Goal: Information Seeking & Learning: Find specific fact

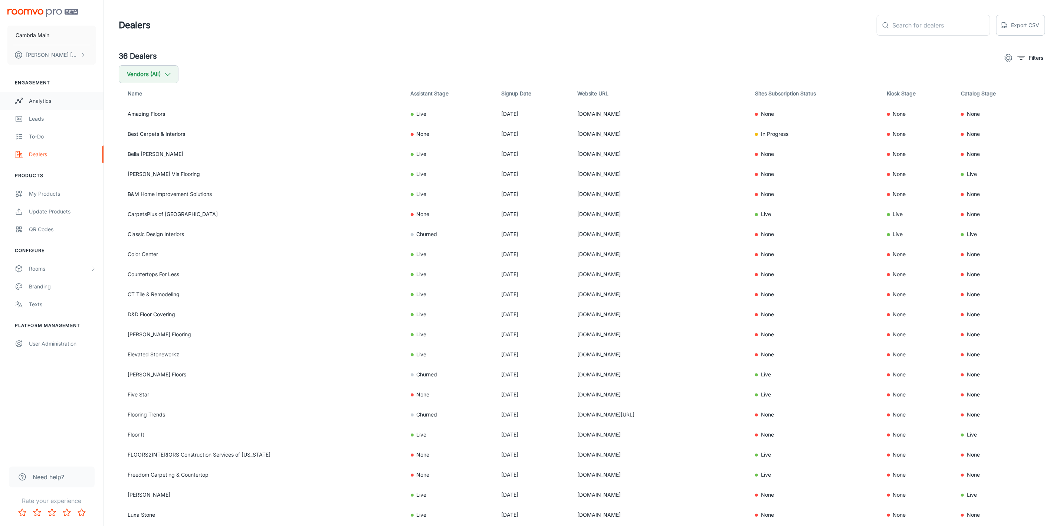
click at [57, 99] on div "Analytics" at bounding box center [62, 101] width 67 height 8
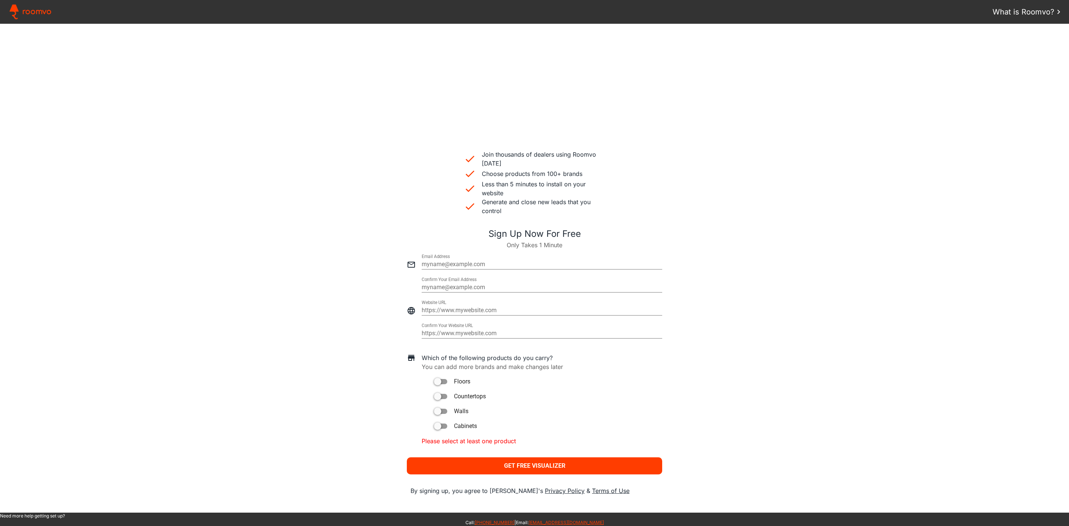
scroll to position [111, 0]
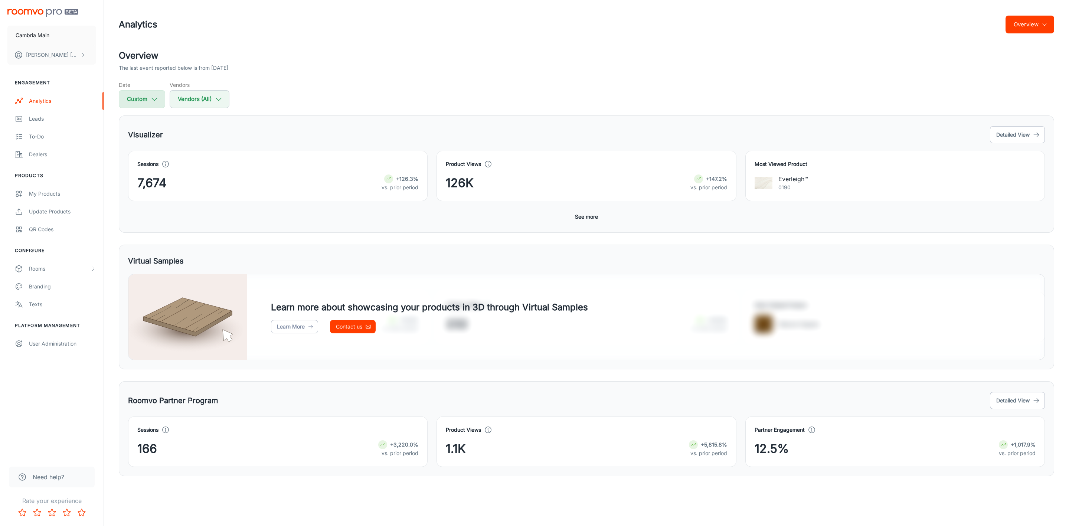
click at [144, 102] on button "Custom" at bounding box center [142, 99] width 46 height 18
select select "7"
select select "2025"
select select "8"
select select "2025"
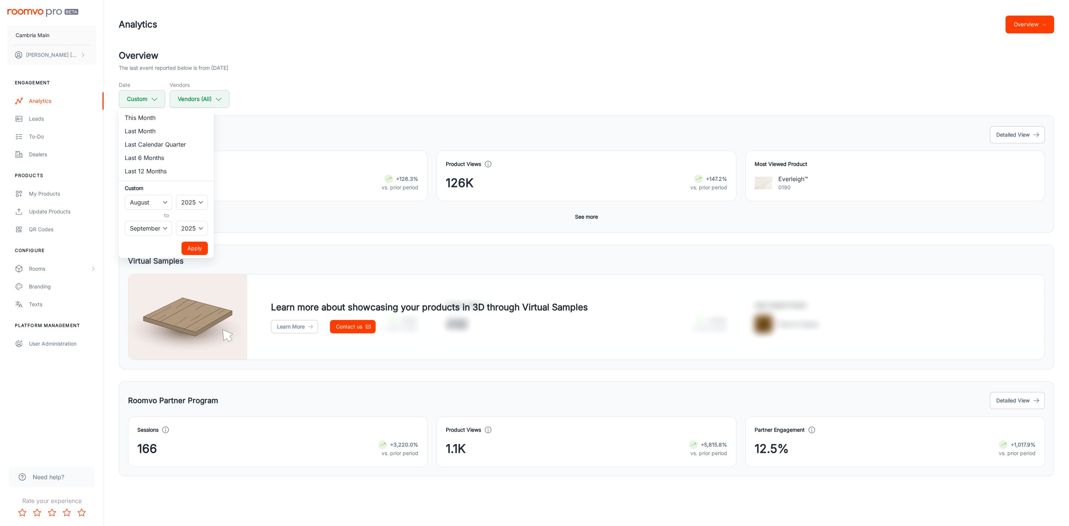
click at [241, 100] on div at bounding box center [534, 263] width 1069 height 526
click at [216, 96] on icon "button" at bounding box center [219, 99] width 8 height 8
click at [36, 117] on div at bounding box center [534, 263] width 1069 height 526
click at [33, 121] on div "Leads" at bounding box center [62, 119] width 67 height 8
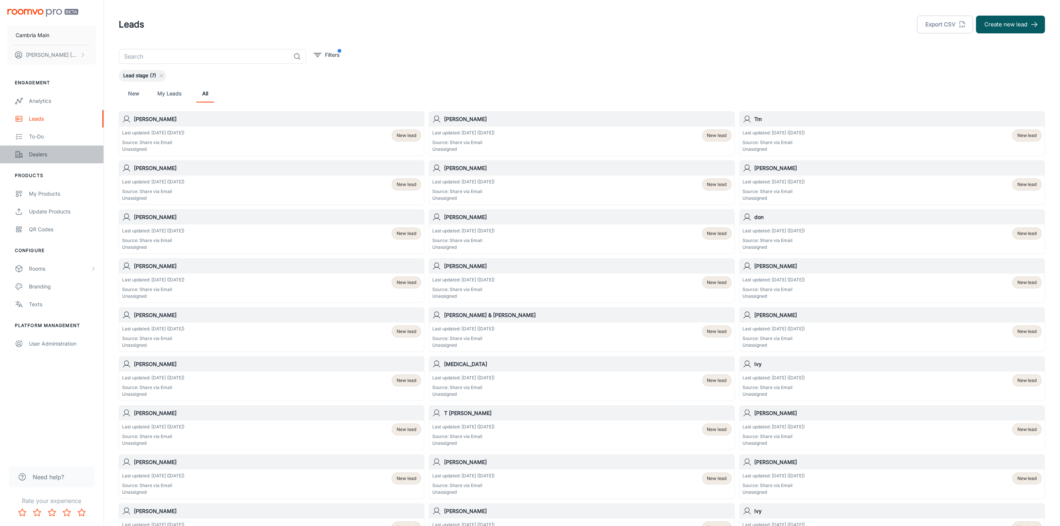
click at [42, 155] on div "Dealers" at bounding box center [62, 154] width 67 height 8
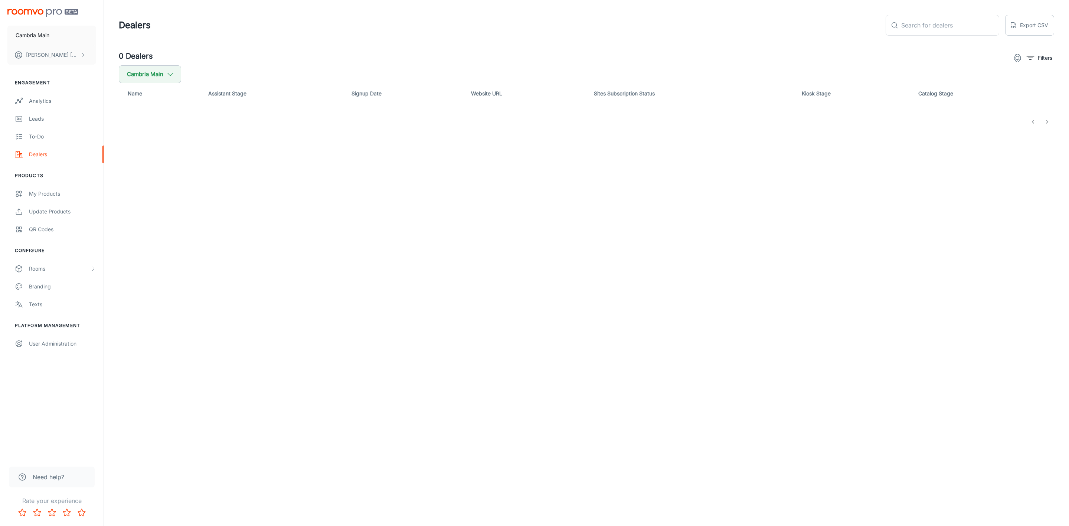
click at [160, 84] on div "0 Dealers Filters Cambria Main Name Assistant Stage Signup Date Website URL Sit…" at bounding box center [586, 88] width 953 height 77
click at [161, 77] on button "Cambria Main" at bounding box center [150, 74] width 62 height 18
click at [144, 169] on label "Cambria" at bounding box center [181, 178] width 125 height 18
click at [135, 170] on input "Cambria" at bounding box center [127, 177] width 15 height 15
checkbox input "true"
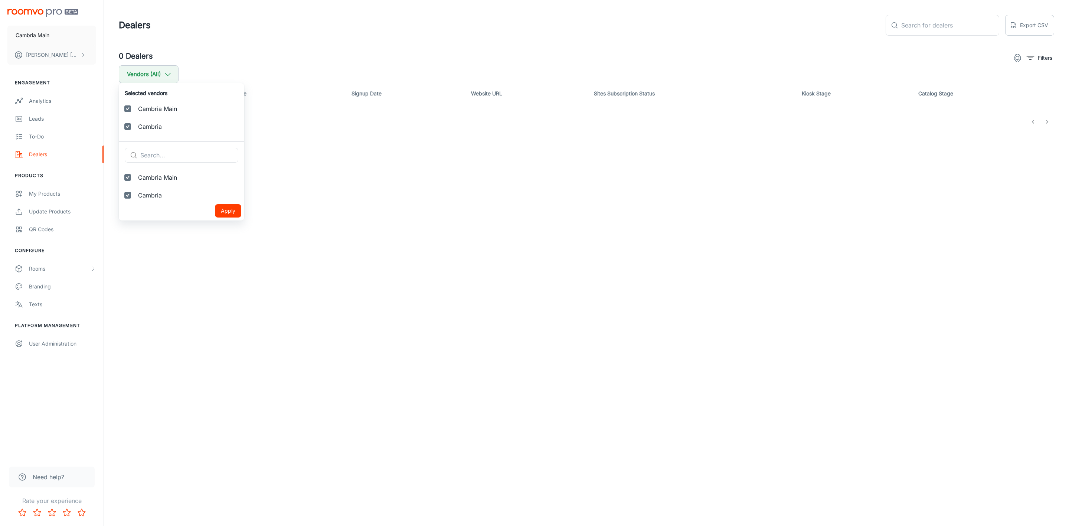
click at [220, 214] on button "Apply" at bounding box center [228, 210] width 26 height 13
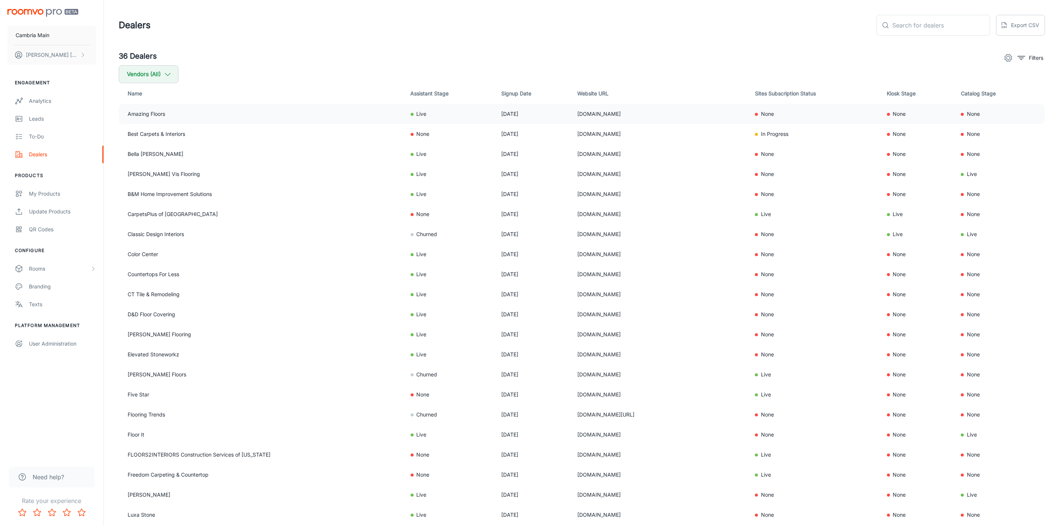
drag, startPoint x: 627, startPoint y: 116, endPoint x: 550, endPoint y: 109, distance: 76.7
click at [550, 109] on tr "Amazing Floors Live Jun 03, 2021 amazingfloorsonline.com None None None" at bounding box center [582, 114] width 927 height 20
copy tr "[DOMAIN_NAME]"
click at [40, 102] on div "Analytics" at bounding box center [62, 101] width 67 height 8
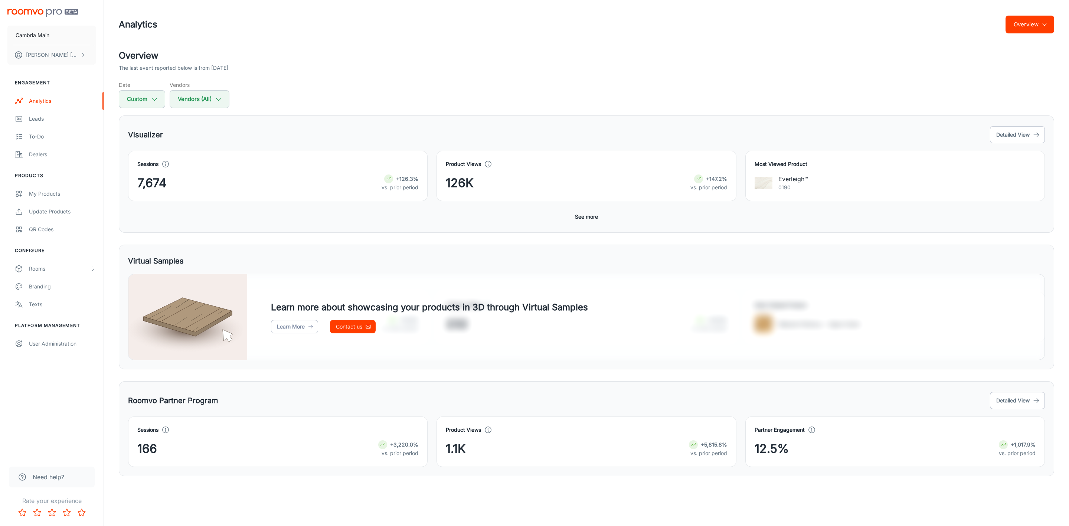
click at [574, 209] on div "Sessions 7,674 +126.3% vs. prior period Product Views 126K +147.2% vs. prior pe…" at bounding box center [586, 187] width 917 height 73
click at [582, 217] on button "See more" at bounding box center [586, 216] width 29 height 13
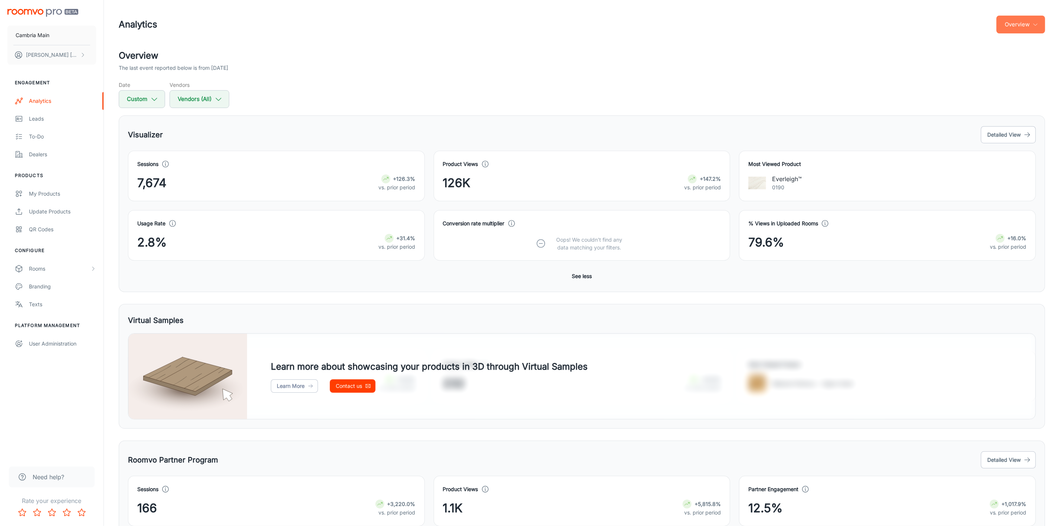
click at [1013, 29] on button "Overview" at bounding box center [1021, 25] width 49 height 18
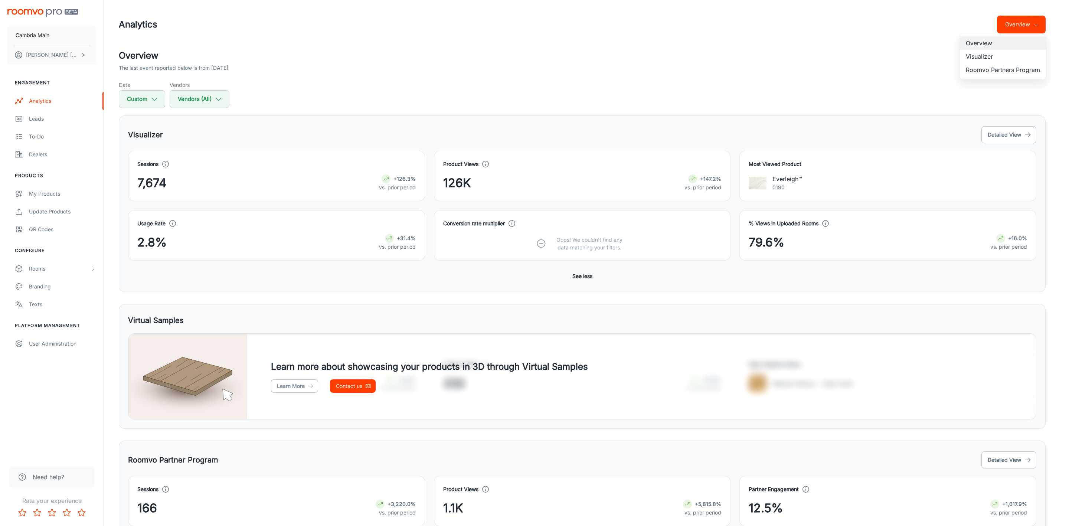
click at [992, 57] on li "Visualizer" at bounding box center [1003, 56] width 86 height 13
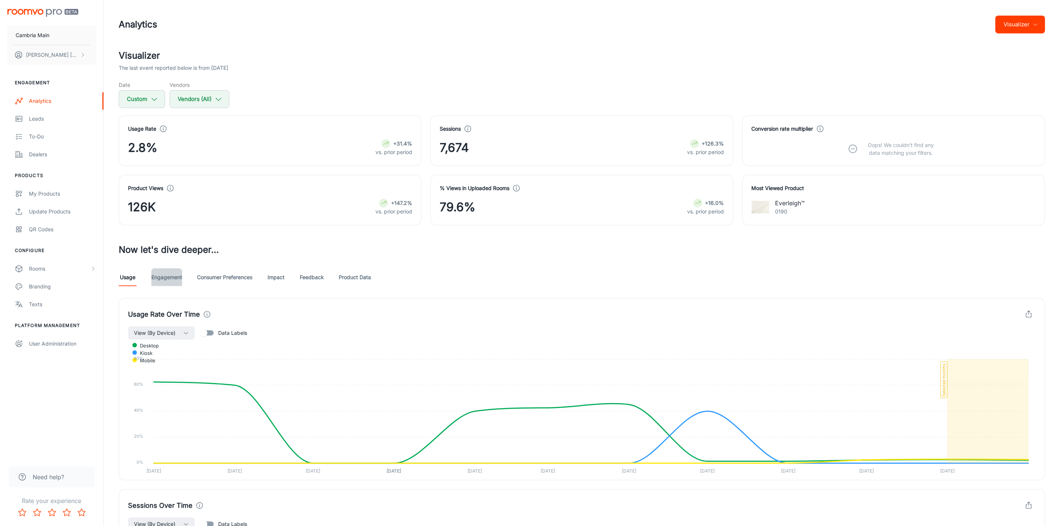
click at [166, 279] on link "Engagement" at bounding box center [166, 277] width 31 height 18
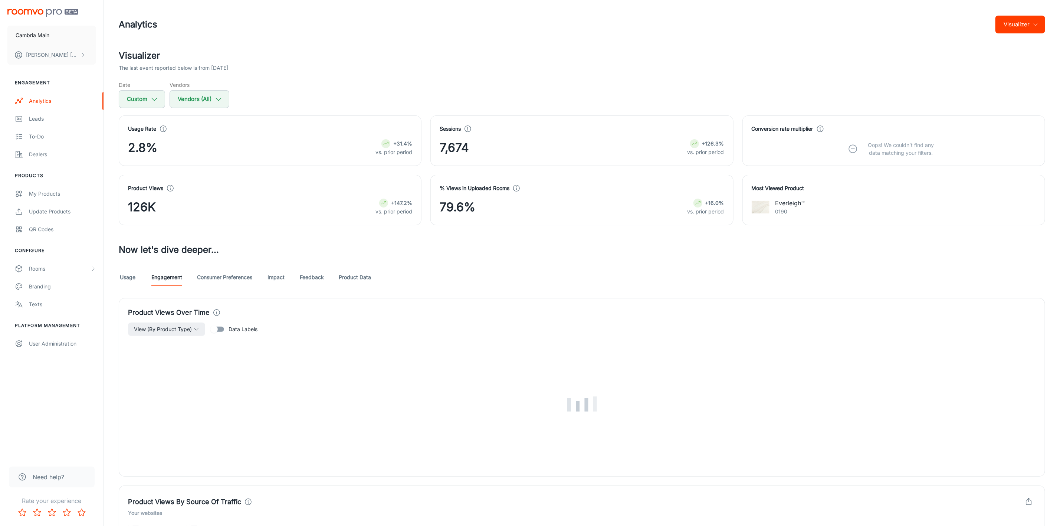
click at [281, 280] on link "Impact" at bounding box center [276, 277] width 18 height 18
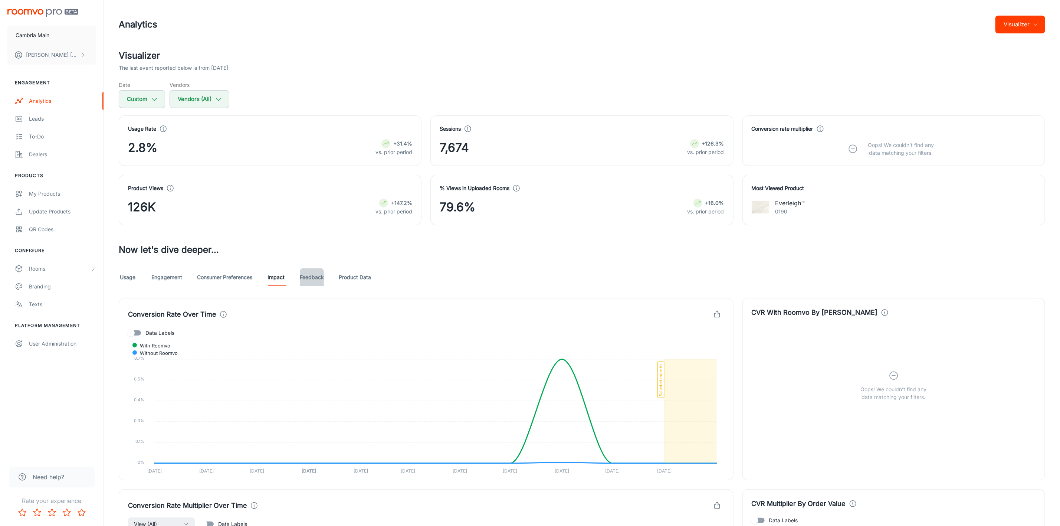
click at [311, 278] on link "Feedback" at bounding box center [312, 277] width 24 height 18
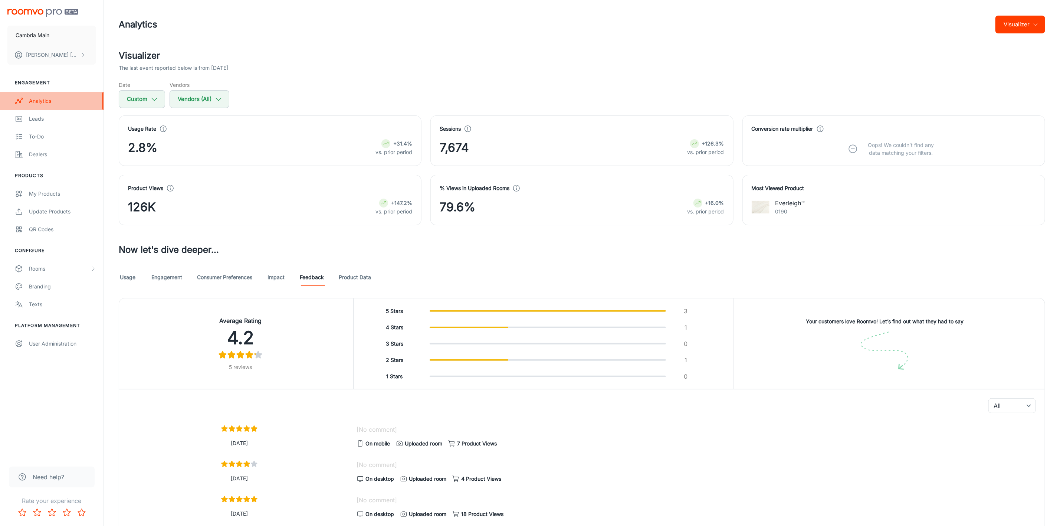
click at [37, 102] on div "Analytics" at bounding box center [62, 101] width 67 height 8
click at [36, 98] on div "Analytics" at bounding box center [62, 101] width 67 height 8
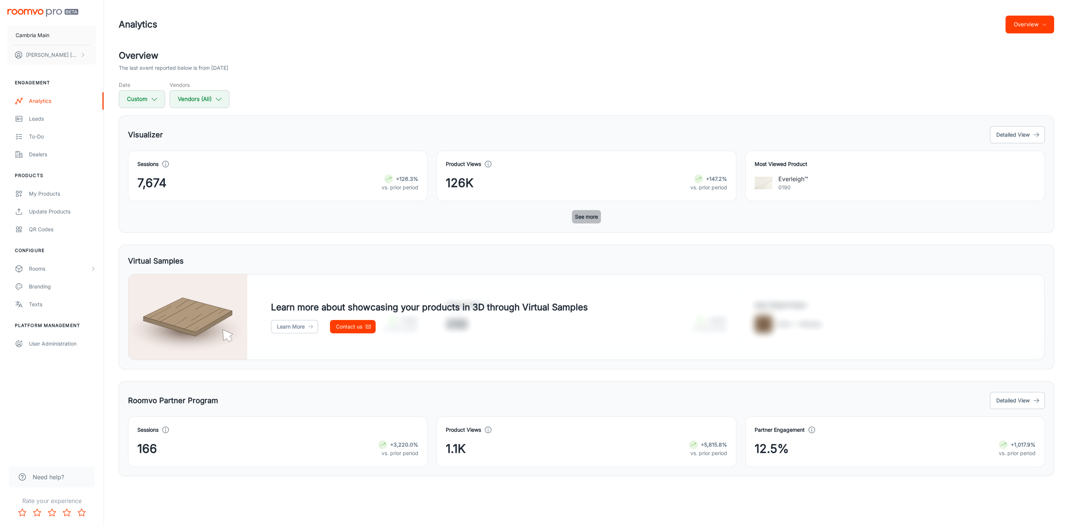
click at [583, 219] on button "See more" at bounding box center [586, 216] width 29 height 13
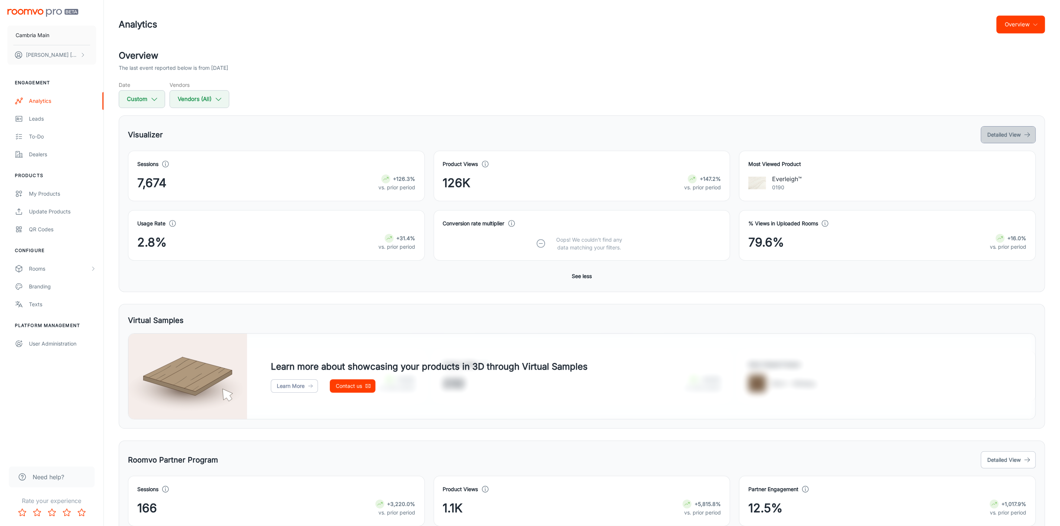
click at [1025, 138] on icon "button" at bounding box center [1027, 134] width 7 height 7
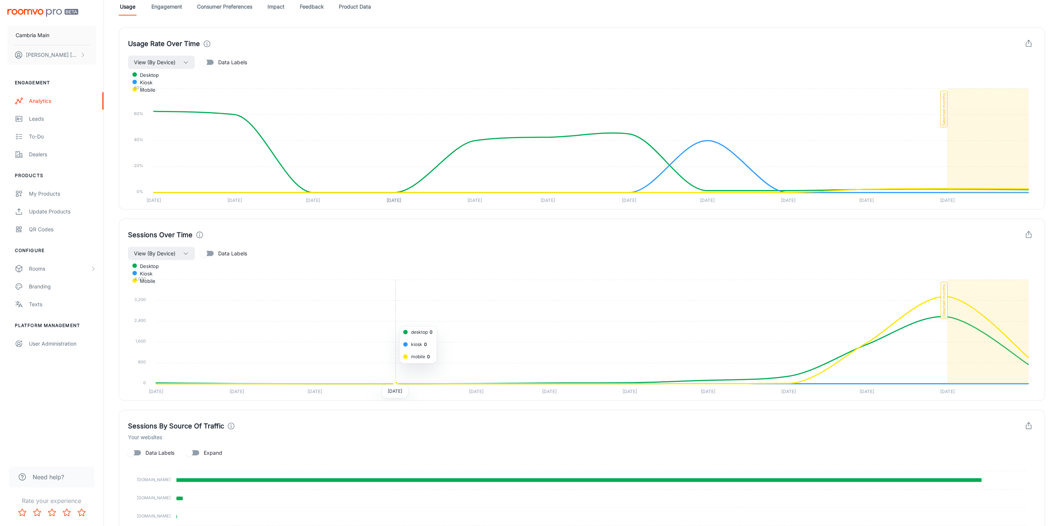
scroll to position [42, 0]
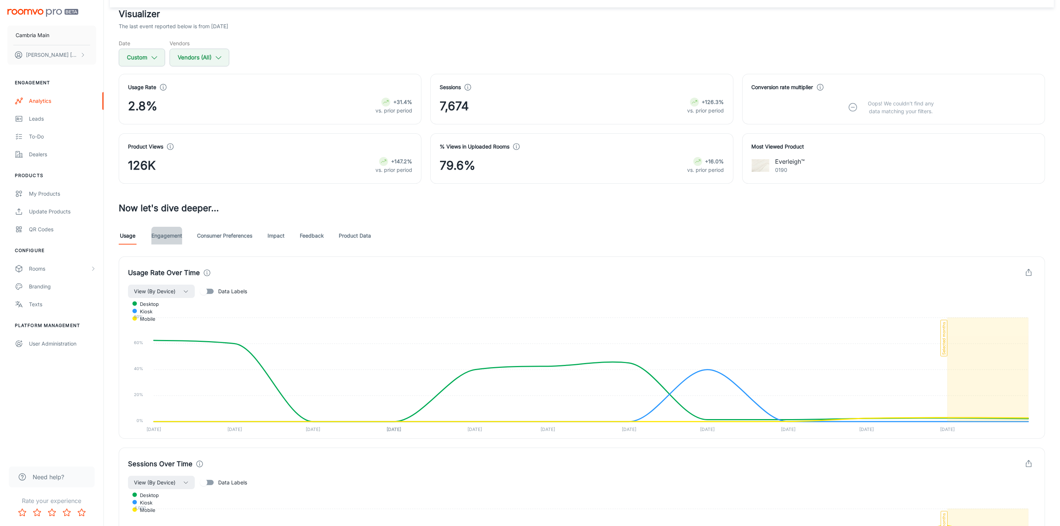
click at [171, 236] on link "Engagement" at bounding box center [166, 236] width 31 height 18
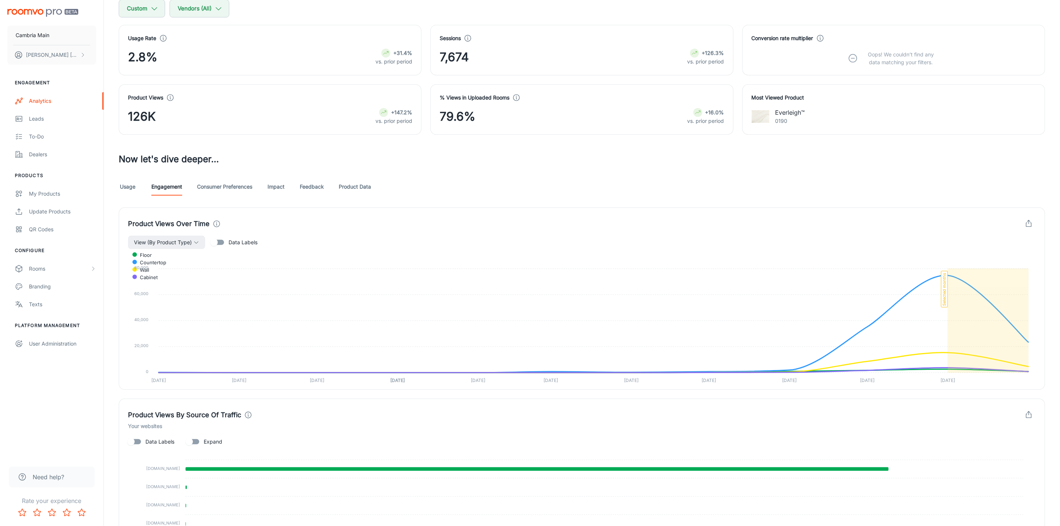
scroll to position [56, 0]
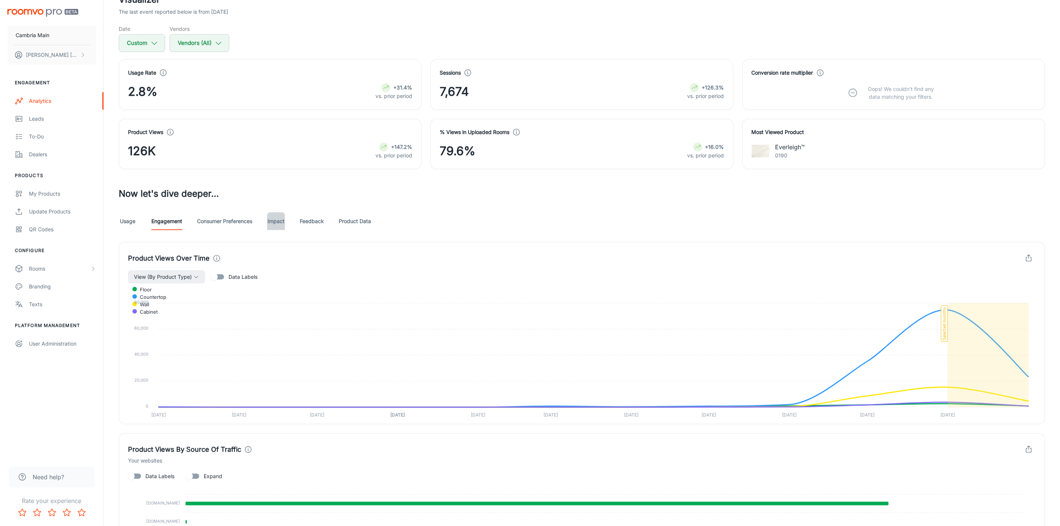
click at [276, 224] on link "Impact" at bounding box center [276, 221] width 18 height 18
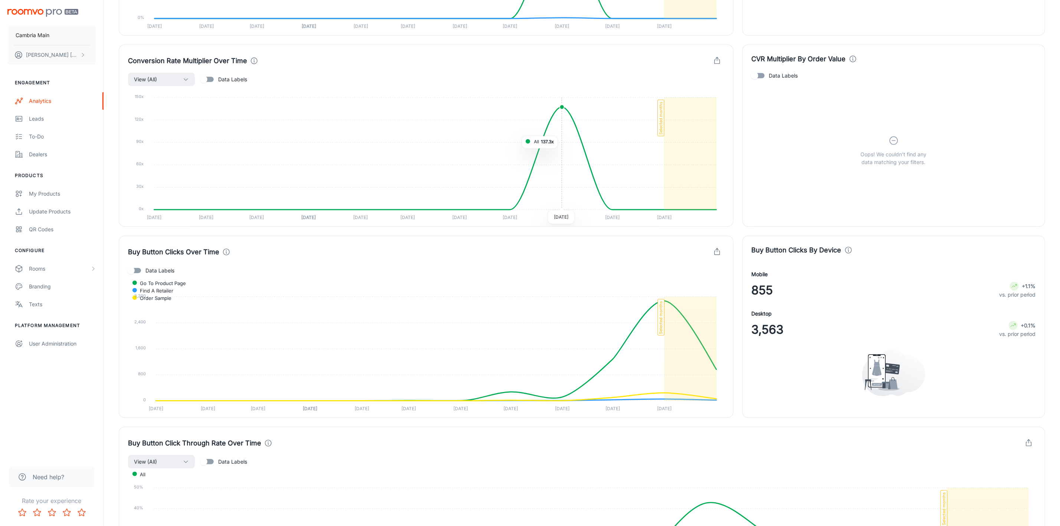
scroll to position [445, 0]
click at [716, 252] on icon "button" at bounding box center [717, 251] width 8 height 8
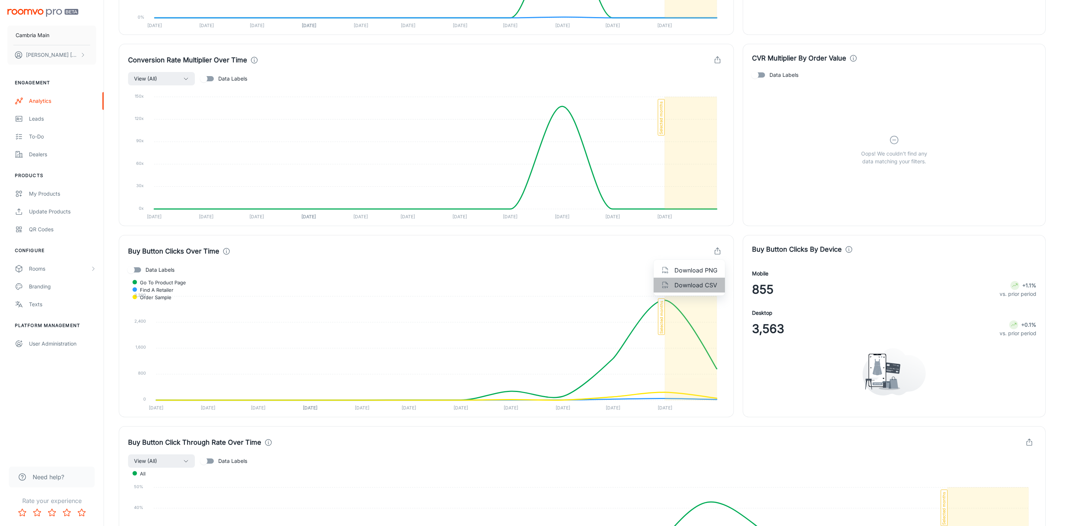
click at [695, 281] on span "Download CSV" at bounding box center [695, 285] width 43 height 9
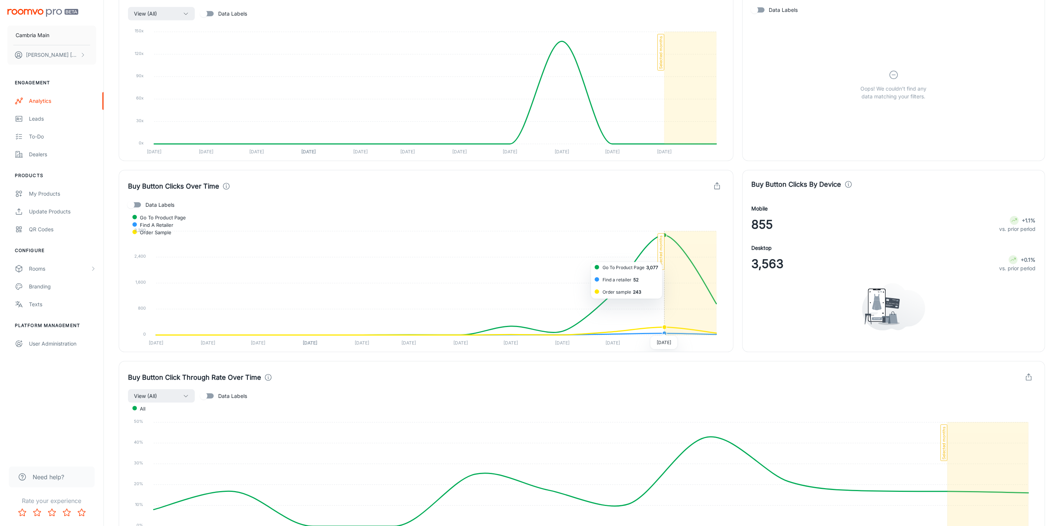
scroll to position [668, 0]
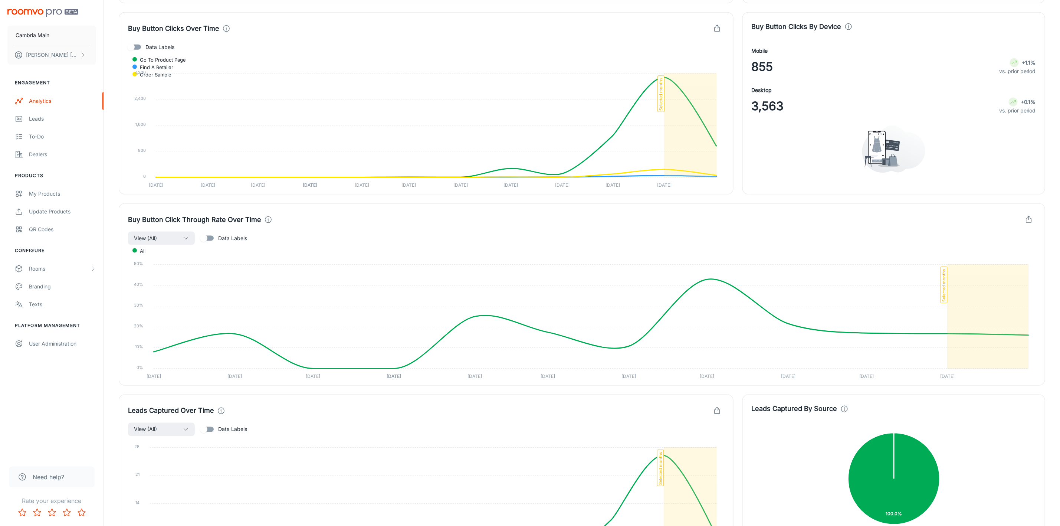
click at [1030, 220] on icon "button" at bounding box center [1029, 220] width 8 height 8
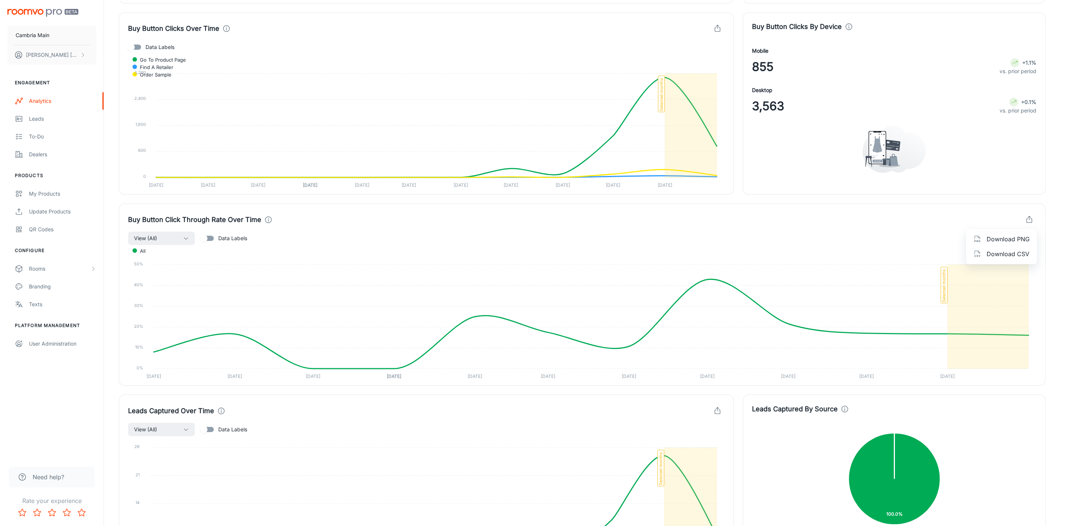
click at [1007, 251] on span "Download CSV" at bounding box center [1008, 253] width 43 height 9
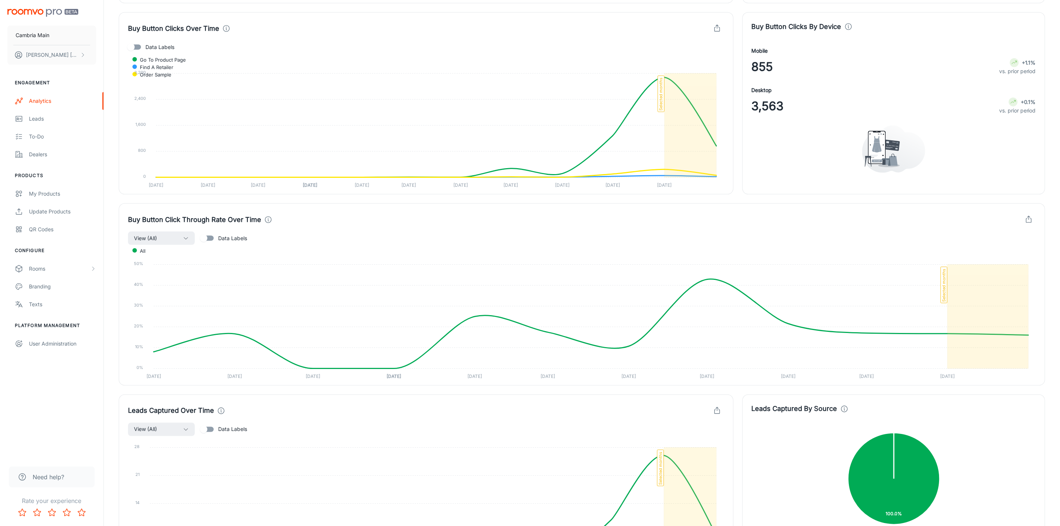
click at [815, 200] on div "Buy Button Click Through Rate Over Time View (All) Data Labels All 50% 50% 40% …" at bounding box center [578, 289] width 936 height 191
click at [41, 155] on div "Dealers" at bounding box center [62, 154] width 67 height 8
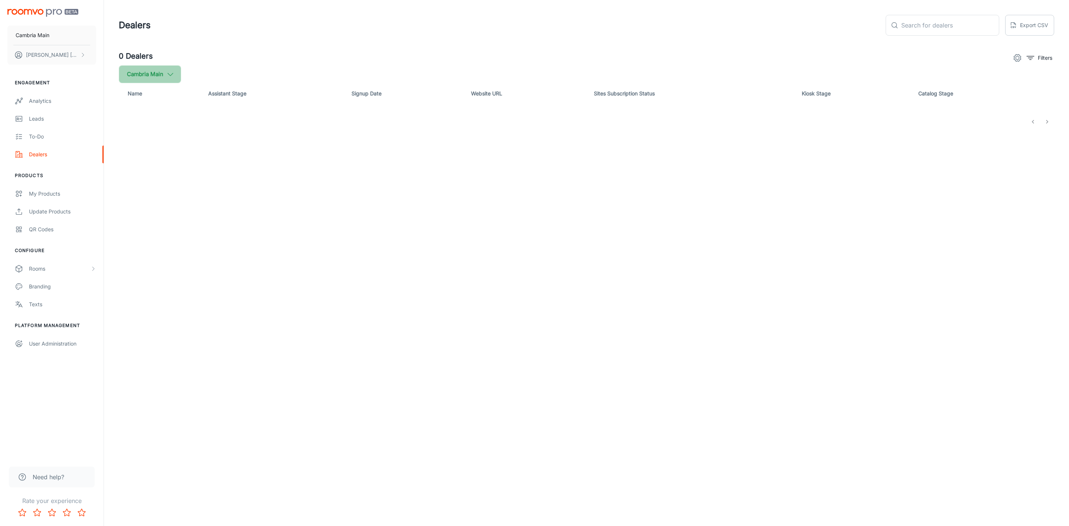
click at [158, 73] on button "Cambria Main" at bounding box center [150, 74] width 62 height 18
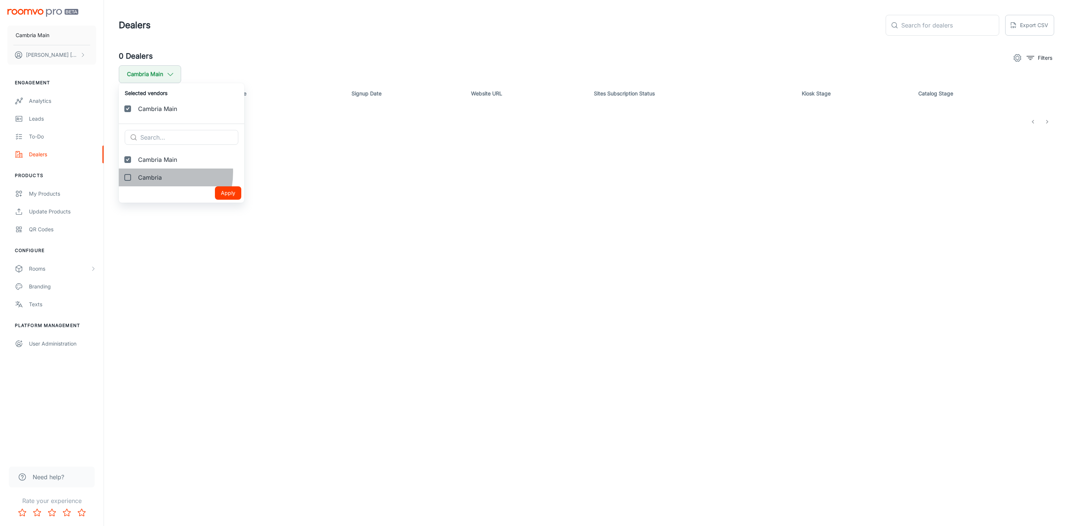
click at [142, 172] on label "Cambria" at bounding box center [181, 178] width 125 height 18
click at [135, 172] on input "Cambria" at bounding box center [127, 177] width 15 height 15
checkbox input "true"
click at [222, 205] on button "Apply" at bounding box center [228, 210] width 26 height 13
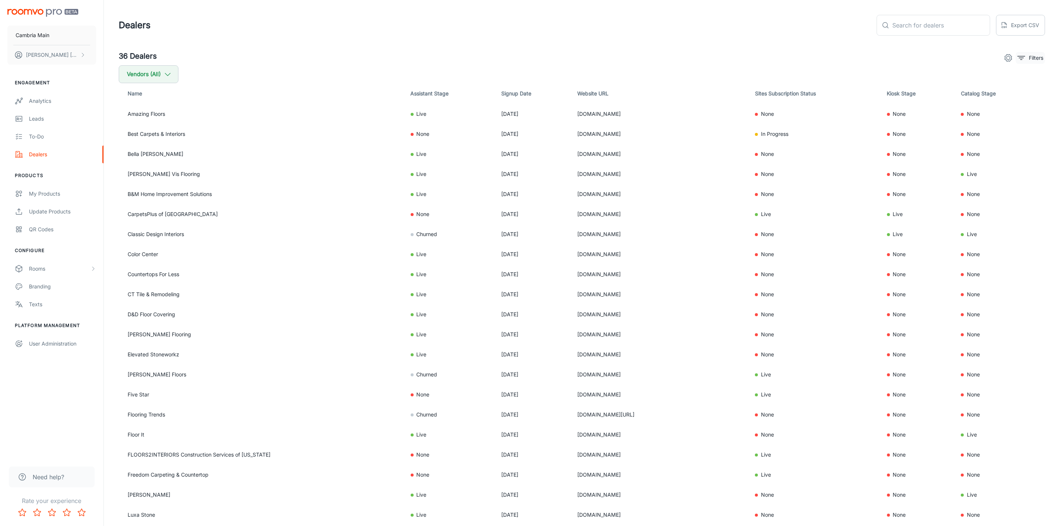
click at [1023, 57] on icon "filter" at bounding box center [1021, 57] width 9 height 9
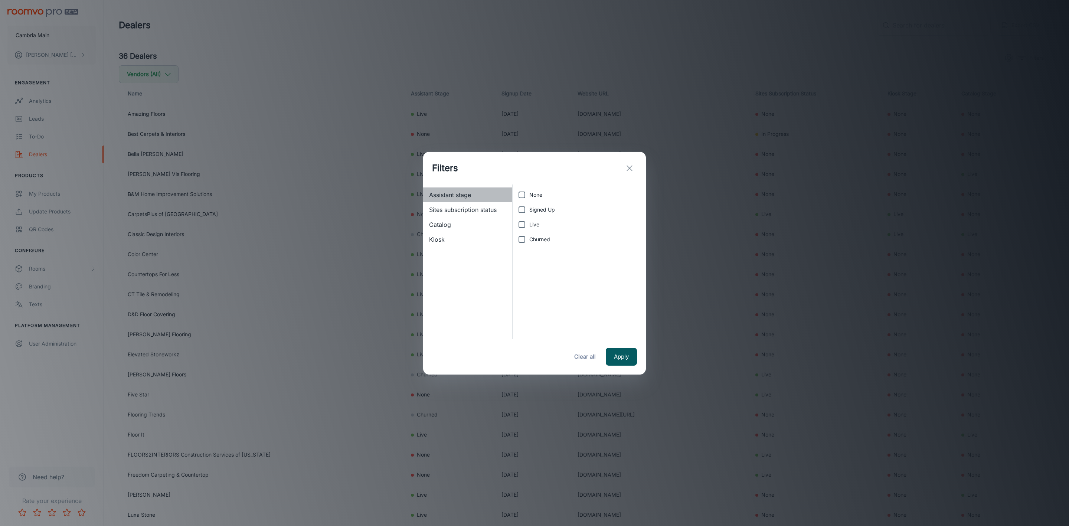
click at [450, 192] on span "Assistant stage" at bounding box center [467, 194] width 77 height 9
click at [521, 222] on input "Live" at bounding box center [521, 224] width 15 height 15
checkbox input "true"
click at [622, 353] on button "Apply" at bounding box center [621, 357] width 31 height 18
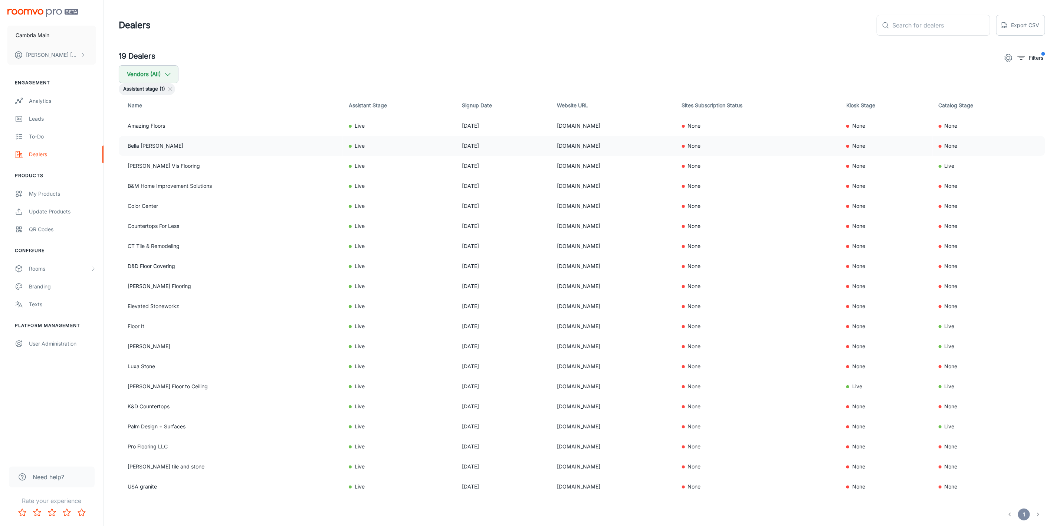
drag, startPoint x: 574, startPoint y: 147, endPoint x: 510, endPoint y: 145, distance: 63.5
click at [551, 145] on td "[DOMAIN_NAME]" at bounding box center [613, 146] width 125 height 20
copy td "[DOMAIN_NAME]"
drag, startPoint x: 549, startPoint y: 166, endPoint x: 508, endPoint y: 170, distance: 41.0
click at [508, 170] on tr "Bert Vis Flooring Live Aug 03, 2023 bertvis.com None None Live" at bounding box center [582, 166] width 927 height 20
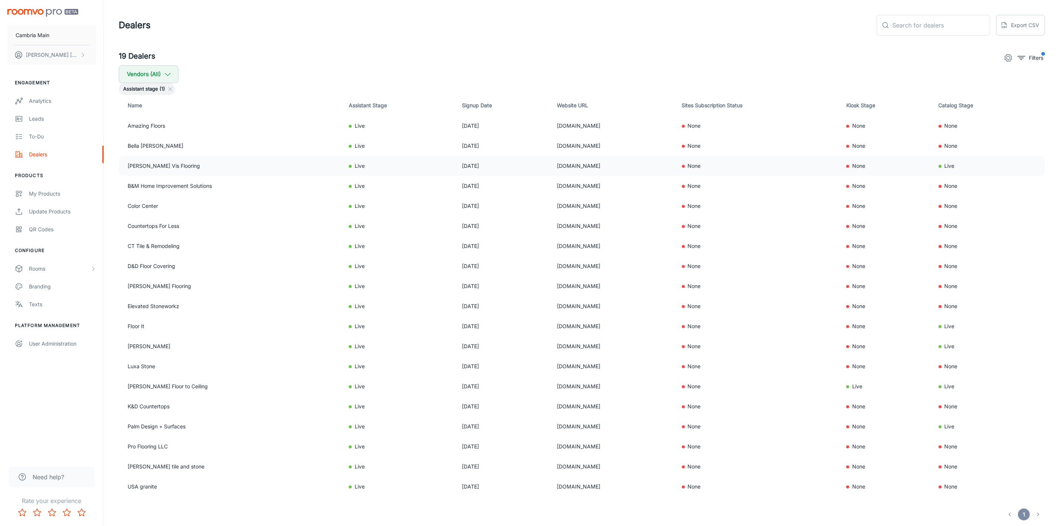
copy tr "[DOMAIN_NAME]"
drag, startPoint x: 622, startPoint y: 187, endPoint x: 508, endPoint y: 186, distance: 113.9
click at [508, 186] on tr "B&M Home Improvement Solutions Live Feb 01, 2024 bmhomeimprovementsolutionsllc.…" at bounding box center [582, 186] width 927 height 20
copy tr "[DOMAIN_NAME]"
click at [569, 208] on td "[DOMAIN_NAME]" at bounding box center [613, 206] width 125 height 20
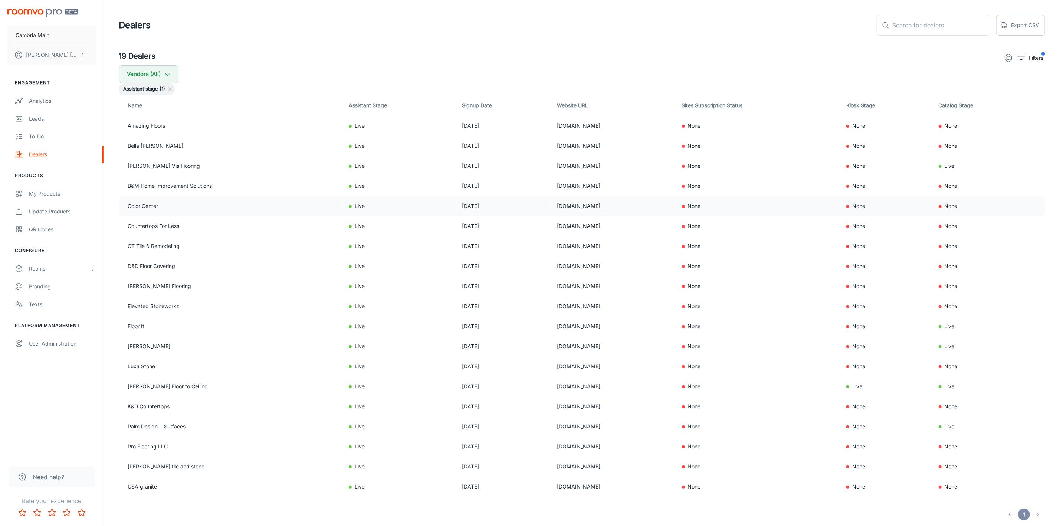
drag, startPoint x: 576, startPoint y: 206, endPoint x: 495, endPoint y: 205, distance: 80.2
click at [495, 205] on tr "Color Center Live Apr 07, 2020 colorcenterinc.com None None None" at bounding box center [582, 206] width 927 height 20
copy tr "[DOMAIN_NAME]"
drag, startPoint x: 618, startPoint y: 225, endPoint x: 493, endPoint y: 228, distance: 125.9
click at [493, 228] on tr "Countertops For Less Live Aug 26, 2025 countertopsforlessbellingham.com None No…" at bounding box center [582, 226] width 927 height 20
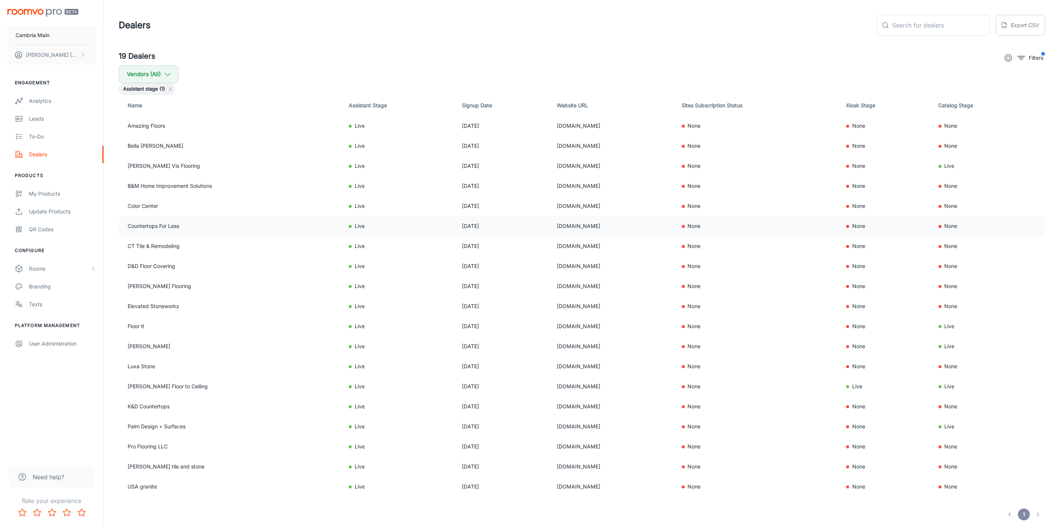
copy tr "[DOMAIN_NAME]"
drag, startPoint x: 581, startPoint y: 244, endPoint x: 494, endPoint y: 243, distance: 87.6
click at [494, 243] on tr "CT Tile & Remodeling Live Sep 09, 2025 cttileandremodeling.com None None None" at bounding box center [582, 246] width 927 height 20
copy tr "[DOMAIN_NAME]"
drag, startPoint x: 582, startPoint y: 265, endPoint x: 510, endPoint y: 265, distance: 71.3
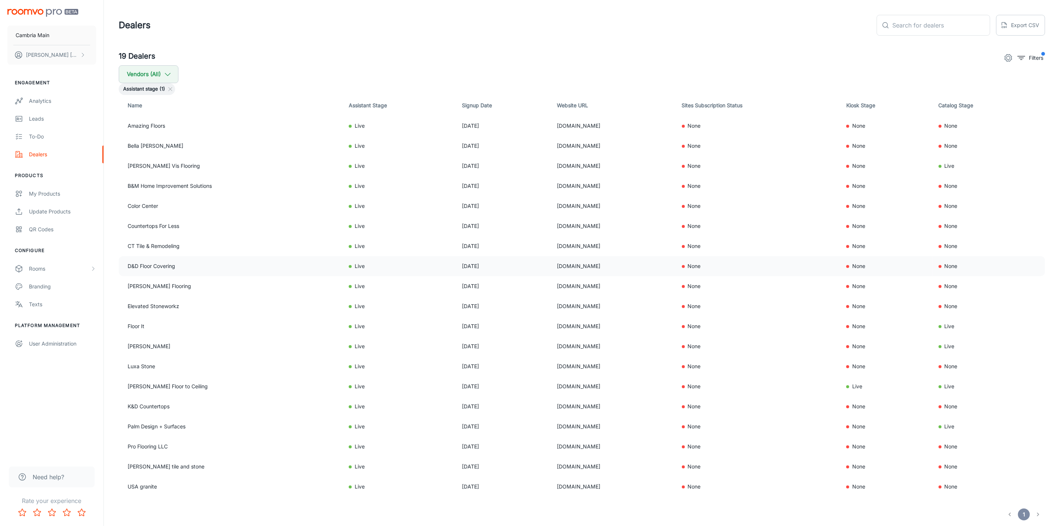
click at [551, 265] on td "[DOMAIN_NAME]" at bounding box center [613, 266] width 125 height 20
copy td "[DOMAIN_NAME]"
drag, startPoint x: 569, startPoint y: 284, endPoint x: 506, endPoint y: 288, distance: 63.3
click at [506, 288] on tr "Eckard's Flooring Live Feb 05, 2023 eckardsflooring.com None None None" at bounding box center [582, 286] width 927 height 20
copy tr "[DOMAIN_NAME]"
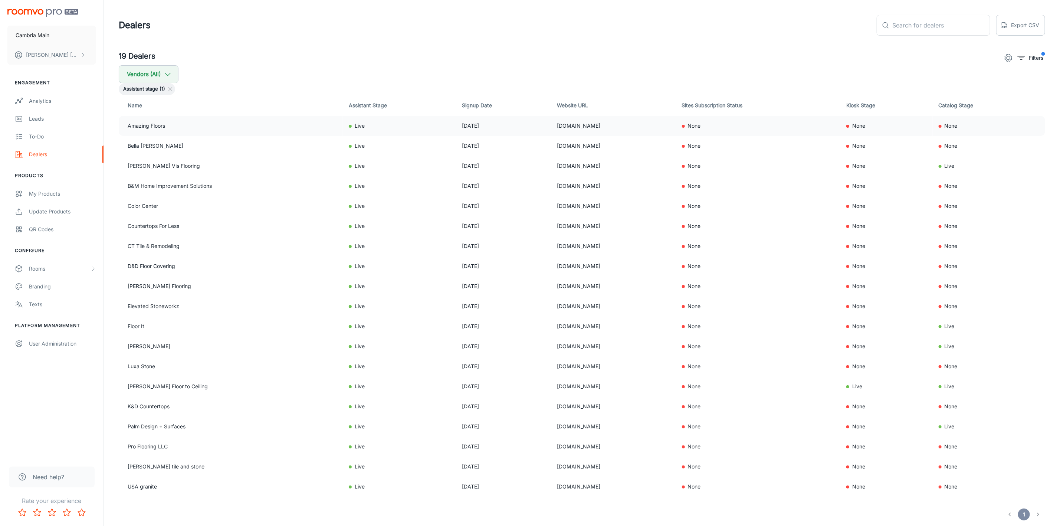
drag, startPoint x: 591, startPoint y: 126, endPoint x: 512, endPoint y: 128, distance: 78.4
click at [551, 128] on td "[DOMAIN_NAME]" at bounding box center [613, 126] width 125 height 20
copy td "[DOMAIN_NAME]"
drag, startPoint x: 549, startPoint y: 166, endPoint x: 513, endPoint y: 167, distance: 36.0
click at [551, 167] on td "[DOMAIN_NAME]" at bounding box center [613, 166] width 125 height 20
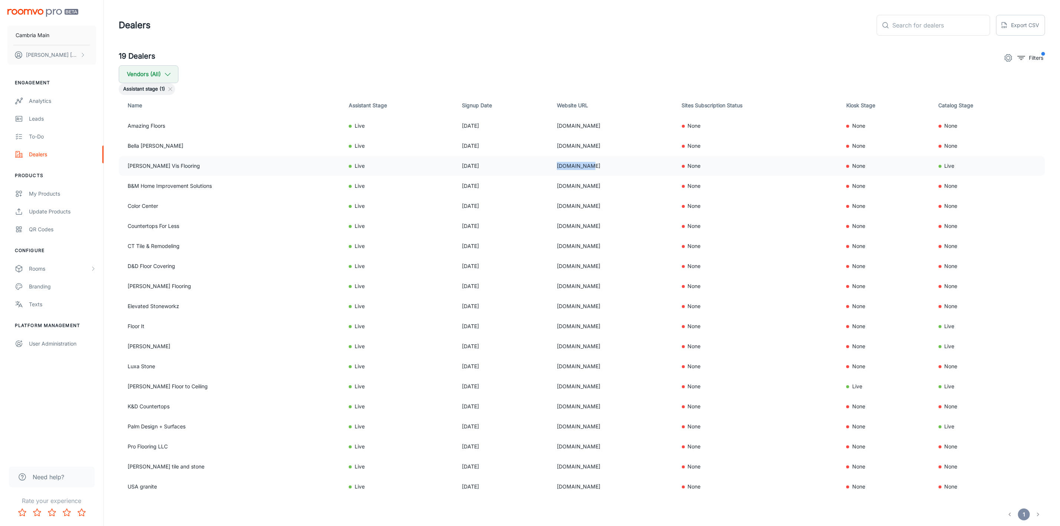
copy td "[DOMAIN_NAME]"
drag, startPoint x: 614, startPoint y: 186, endPoint x: 503, endPoint y: 186, distance: 111.3
click at [503, 186] on tr "B&M Home Improvement Solutions Live Feb 01, 2024 bmhomeimprovementsolutionsllc.…" at bounding box center [582, 186] width 927 height 20
drag, startPoint x: 568, startPoint y: 204, endPoint x: 503, endPoint y: 206, distance: 65.4
click at [503, 206] on tr "Color Center Live Apr 07, 2020 colorcenterinc.com None None None" at bounding box center [582, 206] width 927 height 20
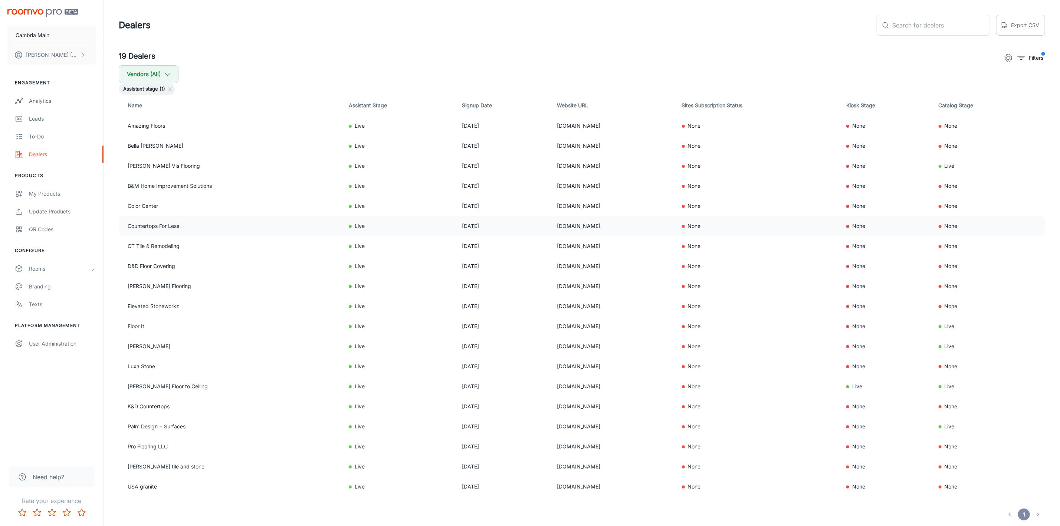
click at [625, 223] on td "[DOMAIN_NAME]" at bounding box center [613, 226] width 125 height 20
drag, startPoint x: 593, startPoint y: 246, endPoint x: 501, endPoint y: 248, distance: 91.7
click at [501, 248] on tr "CT Tile & Remodeling Live Sep 09, 2025 cttileandremodeling.com None None None" at bounding box center [582, 246] width 927 height 20
drag, startPoint x: 583, startPoint y: 262, endPoint x: 577, endPoint y: 263, distance: 6.4
click at [577, 263] on td "[DOMAIN_NAME]" at bounding box center [613, 266] width 125 height 20
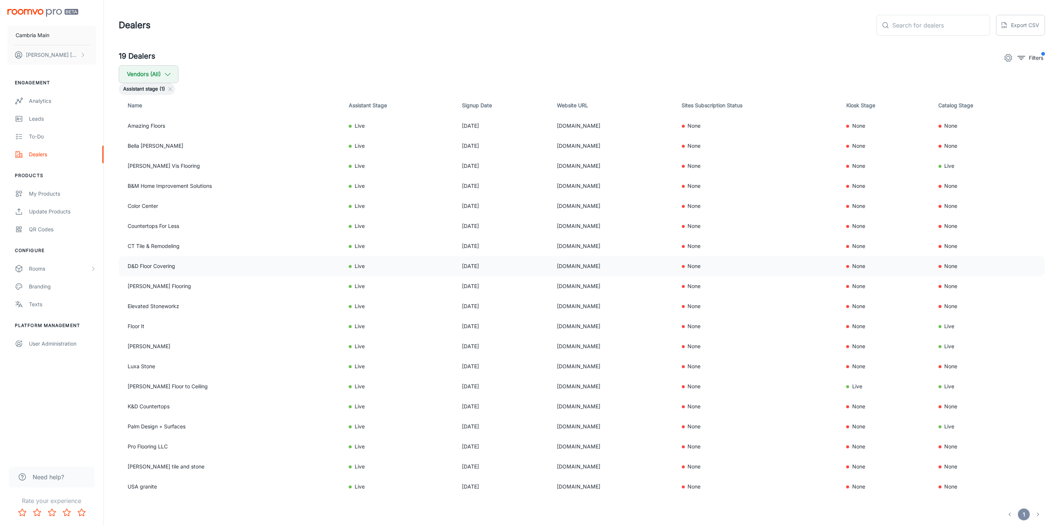
drag, startPoint x: 574, startPoint y: 265, endPoint x: 514, endPoint y: 267, distance: 60.2
click at [551, 267] on td "[DOMAIN_NAME]" at bounding box center [613, 266] width 125 height 20
drag, startPoint x: 587, startPoint y: 305, endPoint x: 499, endPoint y: 307, distance: 88.0
click at [499, 307] on tr "Elevated Stoneworkz Live Feb 15, 2023 elevatedstoneworkz.com None None None" at bounding box center [582, 306] width 927 height 20
drag, startPoint x: 579, startPoint y: 290, endPoint x: 544, endPoint y: 285, distance: 35.9
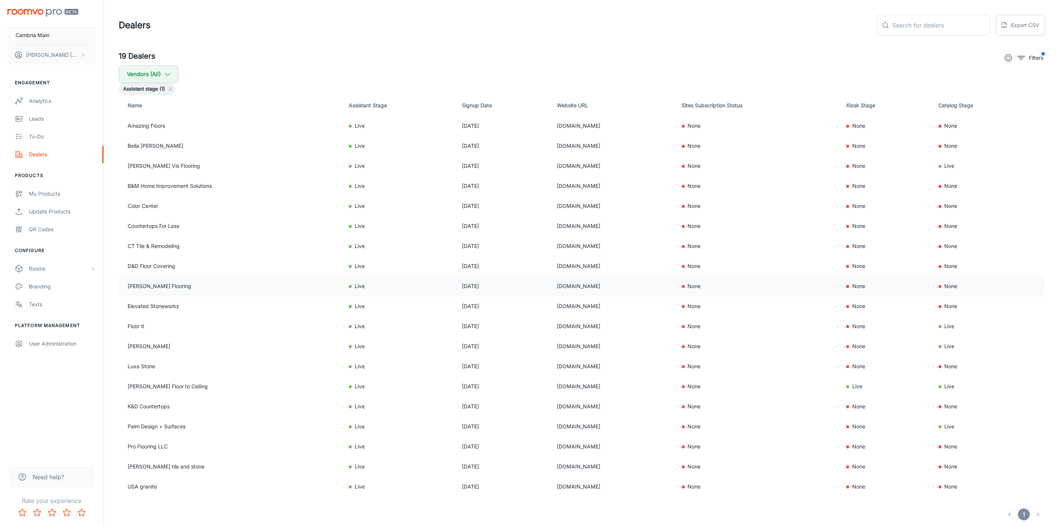
click at [551, 285] on td "[DOMAIN_NAME]" at bounding box center [613, 286] width 125 height 20
click at [551, 287] on td "[DOMAIN_NAME]" at bounding box center [613, 286] width 125 height 20
click at [563, 284] on td "[DOMAIN_NAME]" at bounding box center [613, 286] width 125 height 20
drag, startPoint x: 568, startPoint y: 284, endPoint x: 509, endPoint y: 283, distance: 59.4
click at [551, 283] on td "[DOMAIN_NAME]" at bounding box center [613, 286] width 125 height 20
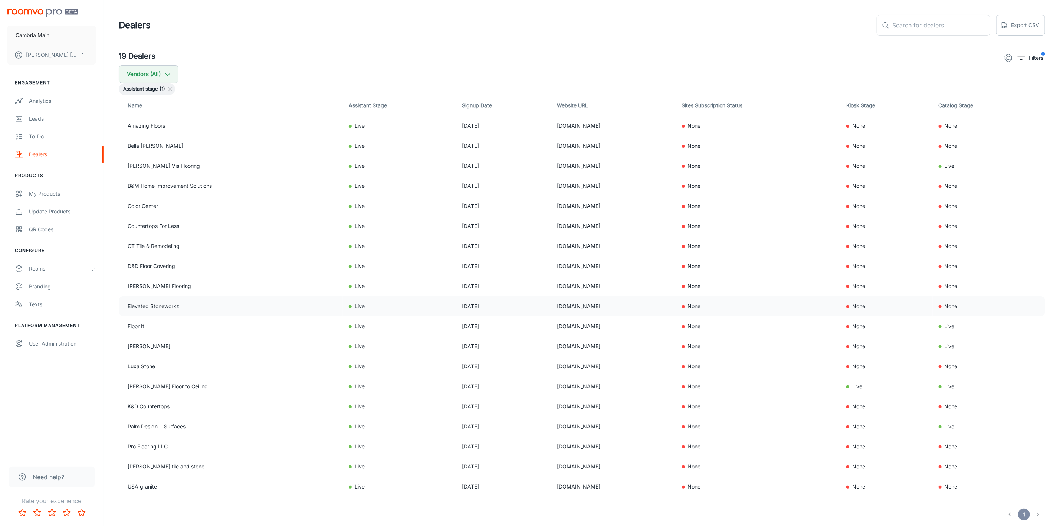
drag, startPoint x: 583, startPoint y: 301, endPoint x: 498, endPoint y: 304, distance: 85.1
click at [498, 304] on tr "Elevated Stoneworkz Live Feb 15, 2023 elevatedstoneworkz.com None None None" at bounding box center [582, 306] width 927 height 20
drag, startPoint x: 546, startPoint y: 327, endPoint x: 483, endPoint y: 323, distance: 63.6
click at [483, 323] on tr "Floor It Live Jun 25, 2019 flooritne.com None None Live" at bounding box center [582, 326] width 927 height 20
drag, startPoint x: 555, startPoint y: 344, endPoint x: 503, endPoint y: 342, distance: 51.3
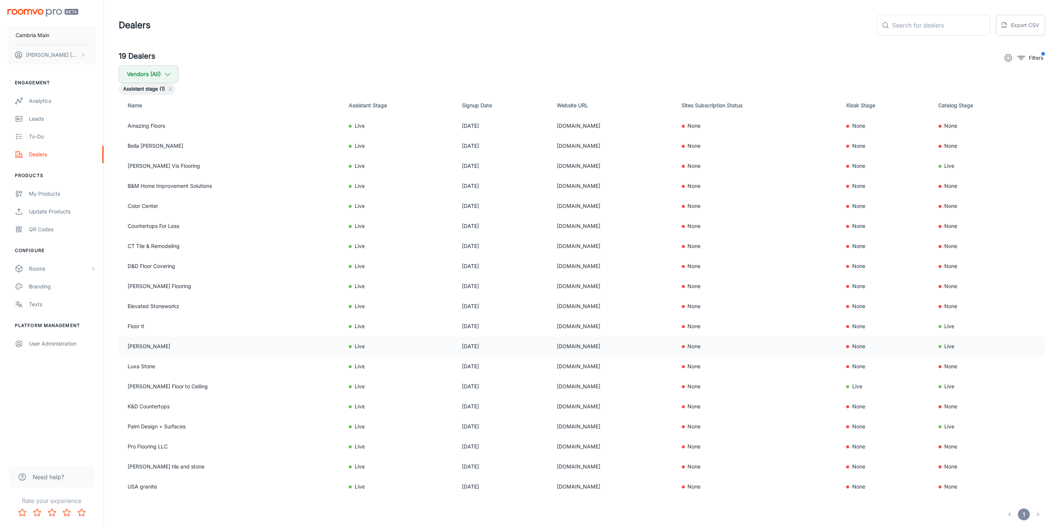
click at [503, 342] on tr "Hamernick's Live Jun 26, 2023 hamernicks.com None None Live" at bounding box center [582, 346] width 927 height 20
drag, startPoint x: 549, startPoint y: 386, endPoint x: 503, endPoint y: 386, distance: 46.4
click at [503, 386] on tr "McKean's Floor to Ceiling Live Oct 19, 2022 mckeans.com None Live Live" at bounding box center [582, 386] width 927 height 20
drag, startPoint x: 552, startPoint y: 426, endPoint x: 508, endPoint y: 425, distance: 43.4
click at [508, 425] on tr "Palm Design + Surfaces Live Nov 14, 2024 palmtile.com None None Live" at bounding box center [582, 426] width 927 height 20
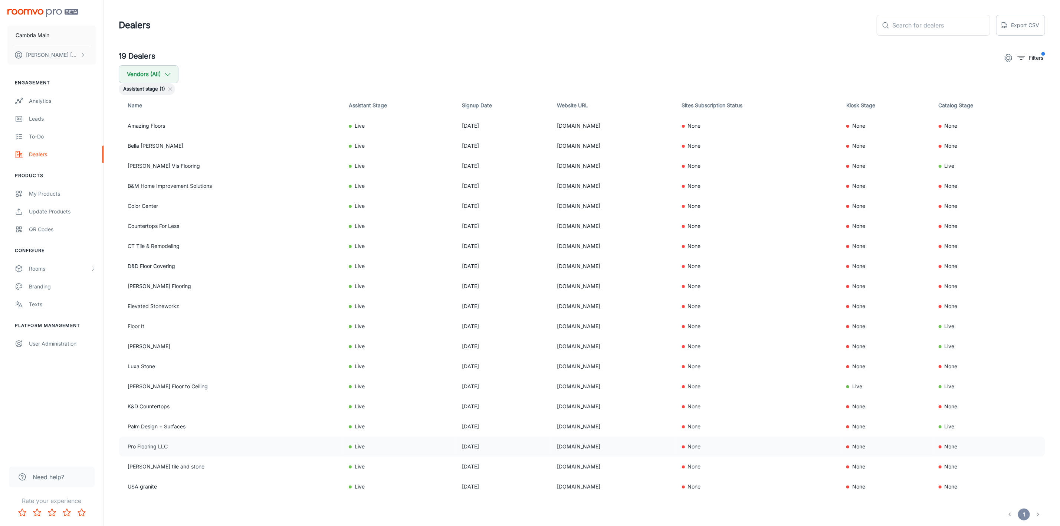
drag, startPoint x: 558, startPoint y: 444, endPoint x: 481, endPoint y: 450, distance: 77.4
click at [481, 450] on tr "Pro Flooring LLC Live Jul 28, 2020 proflooringllc.org None None None" at bounding box center [582, 446] width 927 height 20
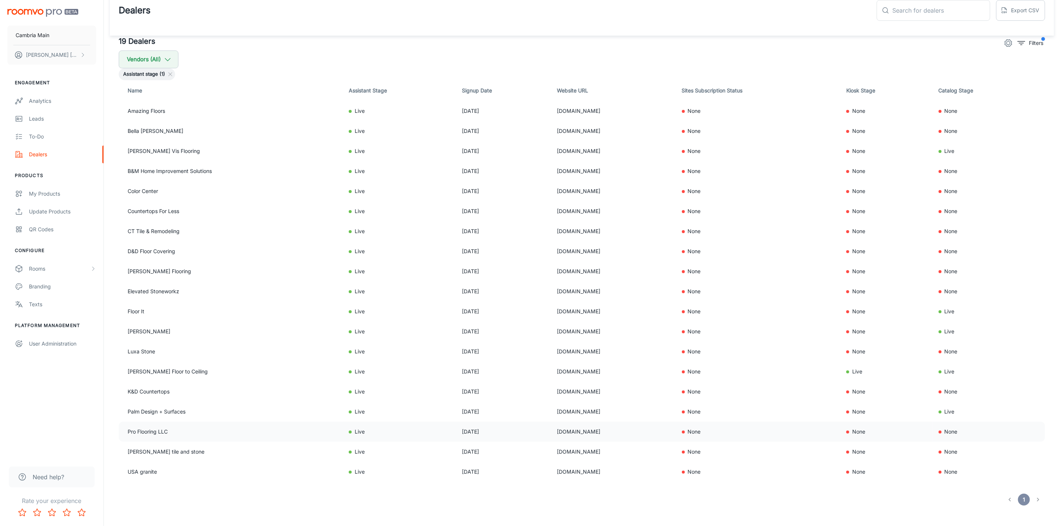
scroll to position [23, 0]
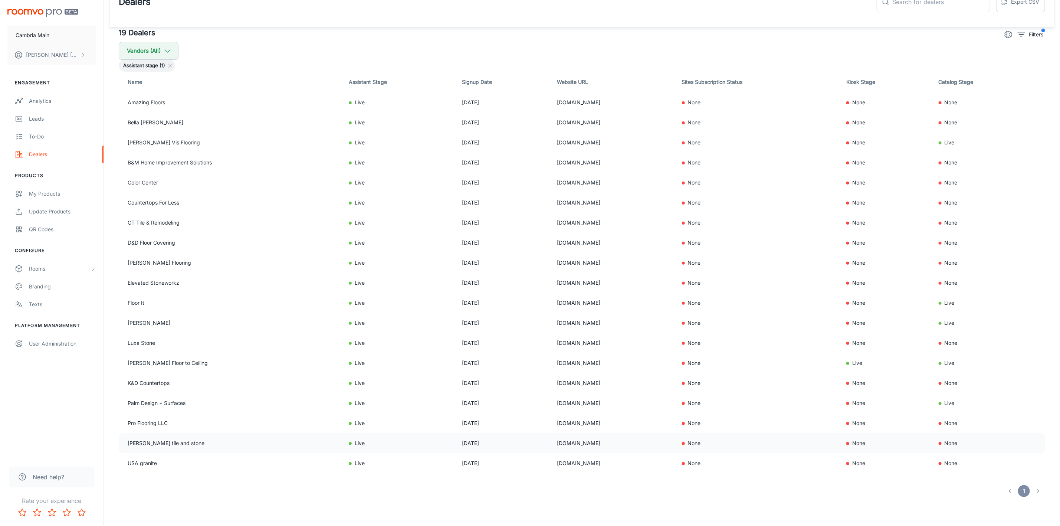
drag, startPoint x: 585, startPoint y: 444, endPoint x: 504, endPoint y: 449, distance: 80.7
click at [504, 449] on tr "redding tile and stone Live Feb 02, 2022 reddingtileandstone.com None None None" at bounding box center [582, 443] width 927 height 20
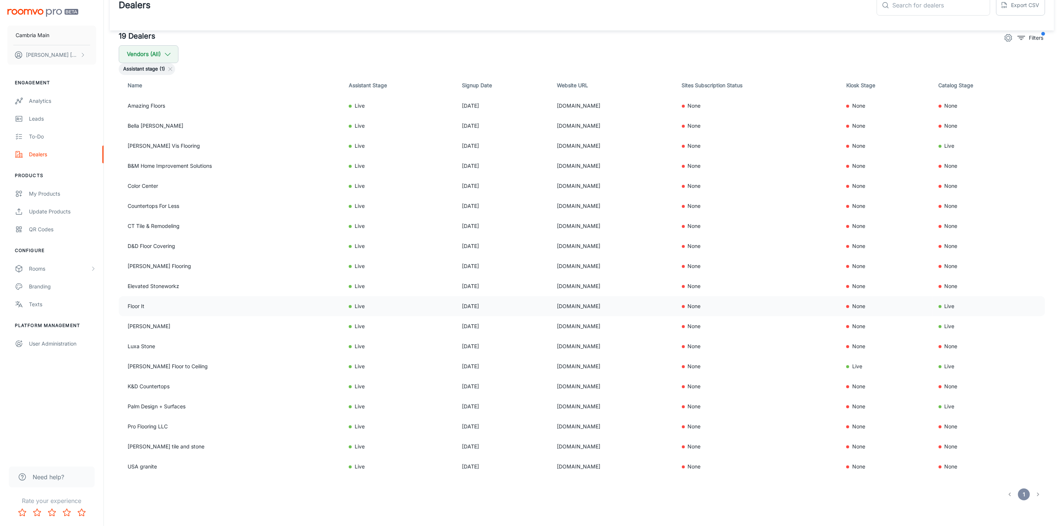
scroll to position [0, 0]
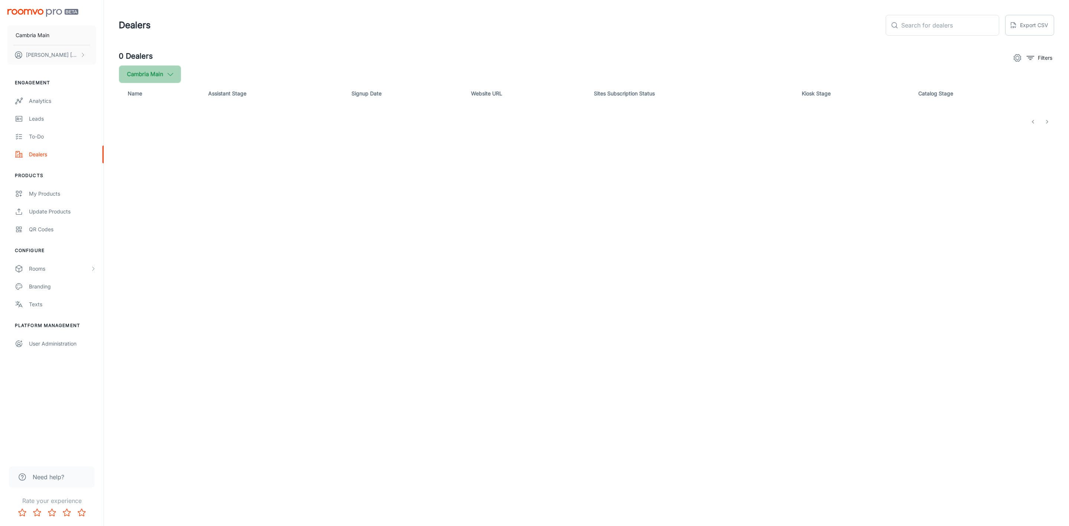
click at [179, 74] on button "Cambria Main" at bounding box center [150, 74] width 62 height 18
click at [150, 175] on span "Cambria" at bounding box center [188, 177] width 100 height 9
click at [135, 175] on input "Cambria" at bounding box center [127, 177] width 15 height 15
checkbox input "true"
click at [216, 214] on button "Apply" at bounding box center [228, 210] width 26 height 13
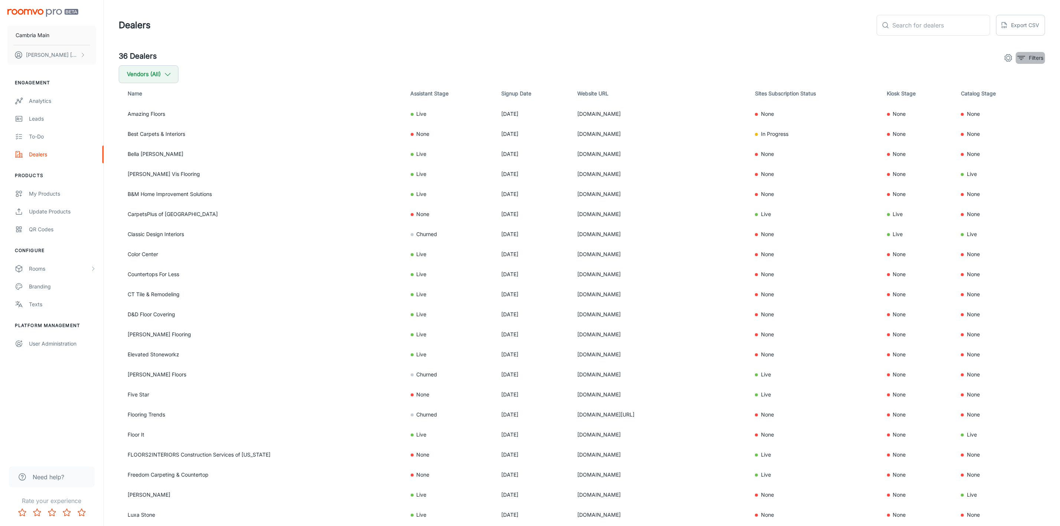
click at [1033, 58] on p "Filters" at bounding box center [1036, 58] width 14 height 8
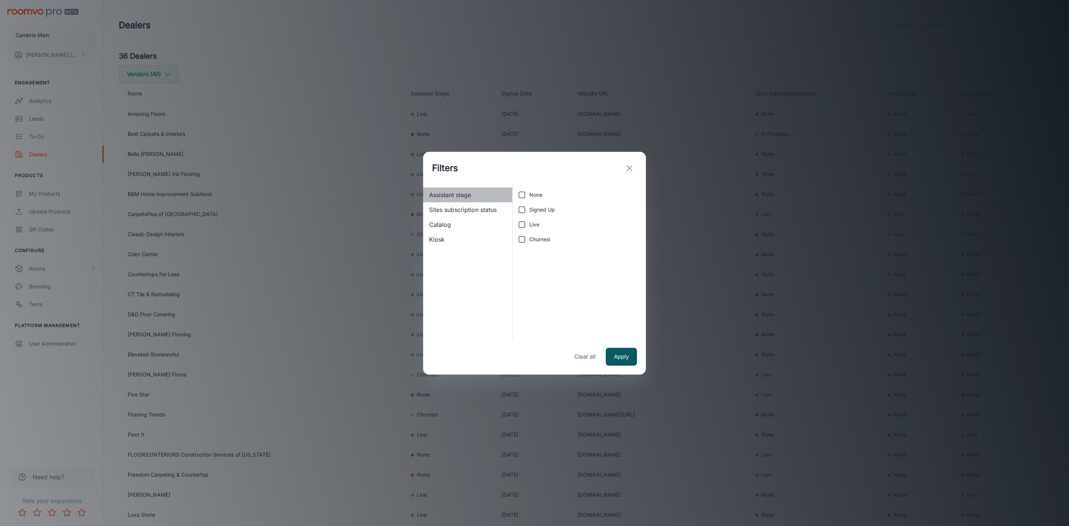
click at [448, 193] on span "Assistant stage" at bounding box center [467, 194] width 77 height 9
click at [528, 224] on input "Live" at bounding box center [521, 224] width 15 height 15
checkbox input "true"
click at [618, 352] on button "Apply" at bounding box center [621, 357] width 31 height 18
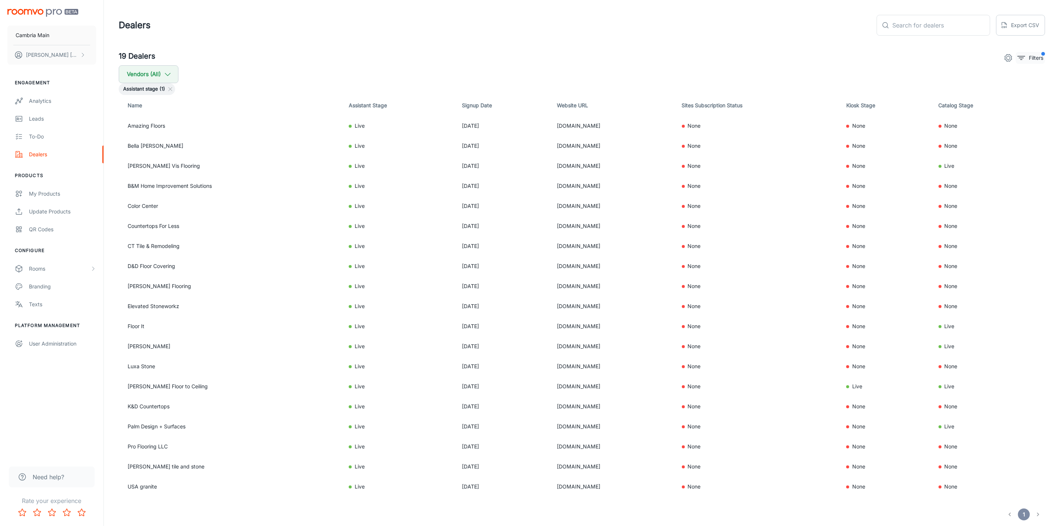
click at [1037, 54] on p "Filters" at bounding box center [1036, 58] width 14 height 8
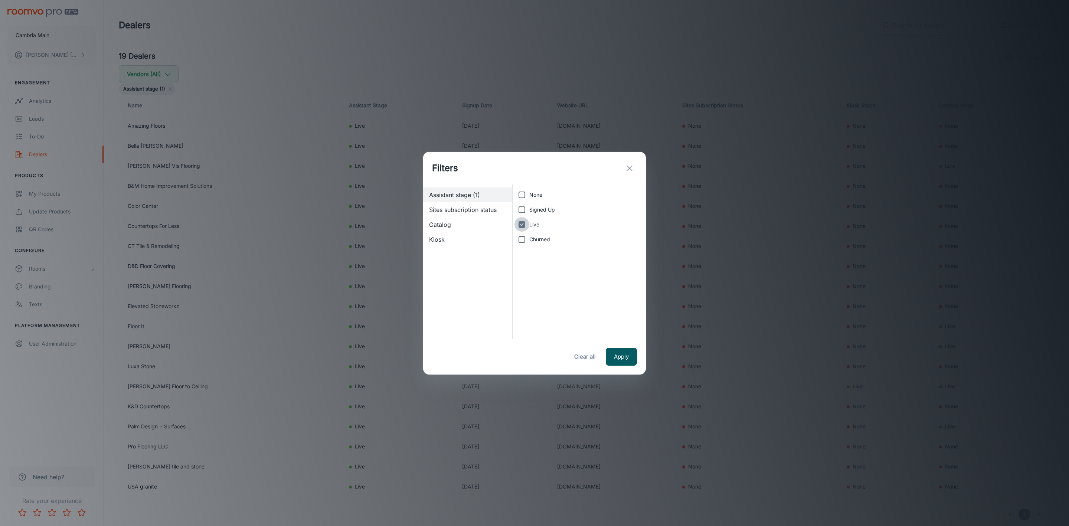
click at [529, 227] on input "Live" at bounding box center [521, 224] width 15 height 15
checkbox input "false"
click at [537, 203] on label "Signed Up" at bounding box center [576, 209] width 125 height 15
click at [529, 203] on input "Signed Up" at bounding box center [521, 209] width 15 height 15
checkbox input "true"
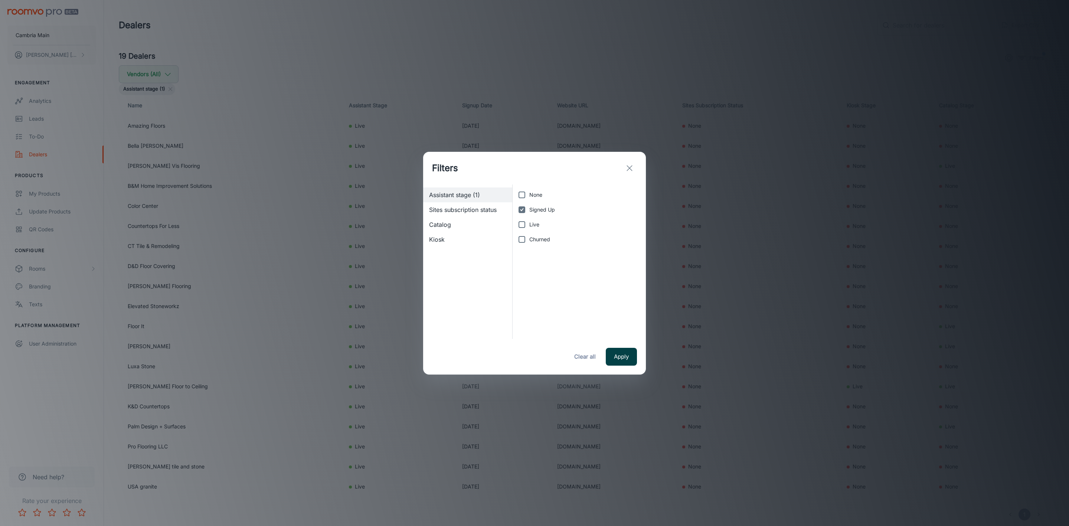
click at [619, 356] on button "Apply" at bounding box center [621, 357] width 31 height 18
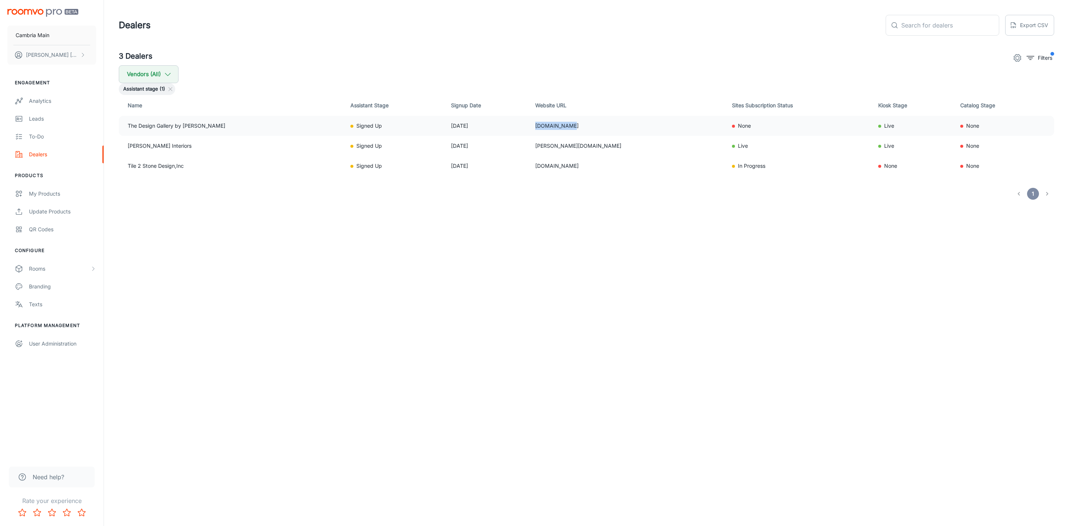
drag, startPoint x: 580, startPoint y: 127, endPoint x: 543, endPoint y: 125, distance: 37.5
click at [543, 125] on td "[DOMAIN_NAME]" at bounding box center [627, 126] width 197 height 20
copy td "[DOMAIN_NAME]"
drag, startPoint x: 606, startPoint y: 147, endPoint x: 537, endPoint y: 147, distance: 69.0
click at [537, 147] on tr "[PERSON_NAME] Interiors Signed Up [DATE] [PERSON_NAME][DOMAIN_NAME] Live Live N…" at bounding box center [586, 146] width 935 height 20
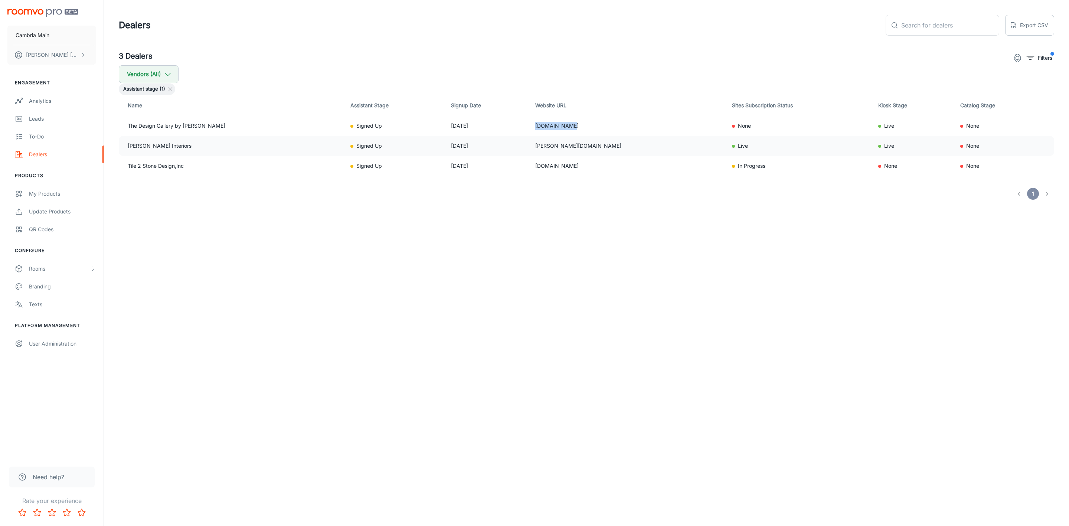
copy tr "[PERSON_NAME][DOMAIN_NAME]"
drag, startPoint x: 596, startPoint y: 165, endPoint x: 534, endPoint y: 169, distance: 61.4
click at [534, 169] on tr "Tile 2 Stone Design,Inc Signed Up [DATE] [DOMAIN_NAME] In Progress None None" at bounding box center [586, 166] width 935 height 20
copy tr "[DOMAIN_NAME]"
click at [172, 78] on button "Vendors (All)" at bounding box center [149, 74] width 60 height 18
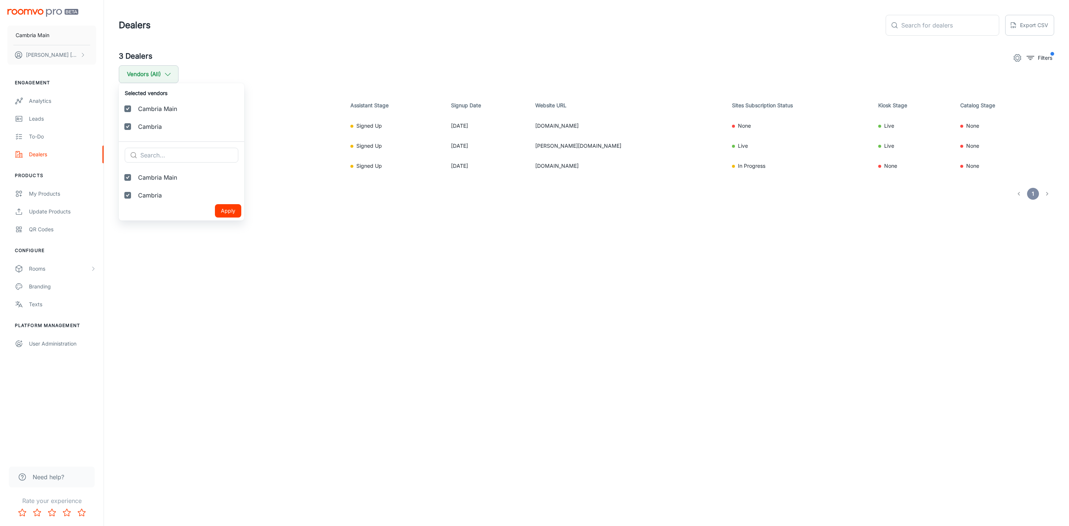
click at [298, 219] on div at bounding box center [534, 263] width 1069 height 526
click at [1033, 59] on icon "filter" at bounding box center [1030, 57] width 9 height 9
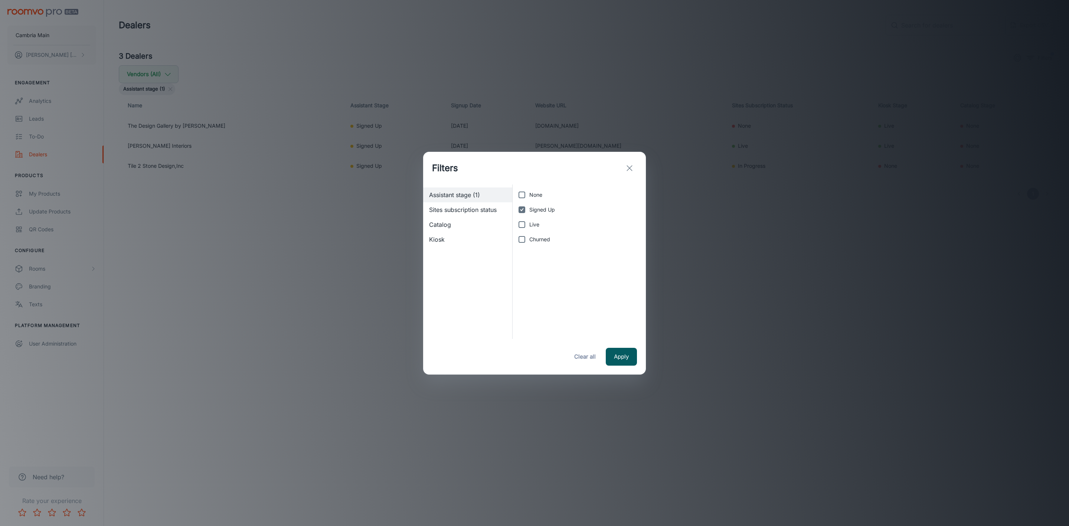
click at [447, 208] on span "Sites subscription status" at bounding box center [467, 209] width 77 height 9
click at [445, 194] on span "Assistant stage (1)" at bounding box center [467, 194] width 77 height 9
checkbox input "true"
click at [527, 218] on input "Live" at bounding box center [521, 224] width 15 height 15
checkbox input "true"
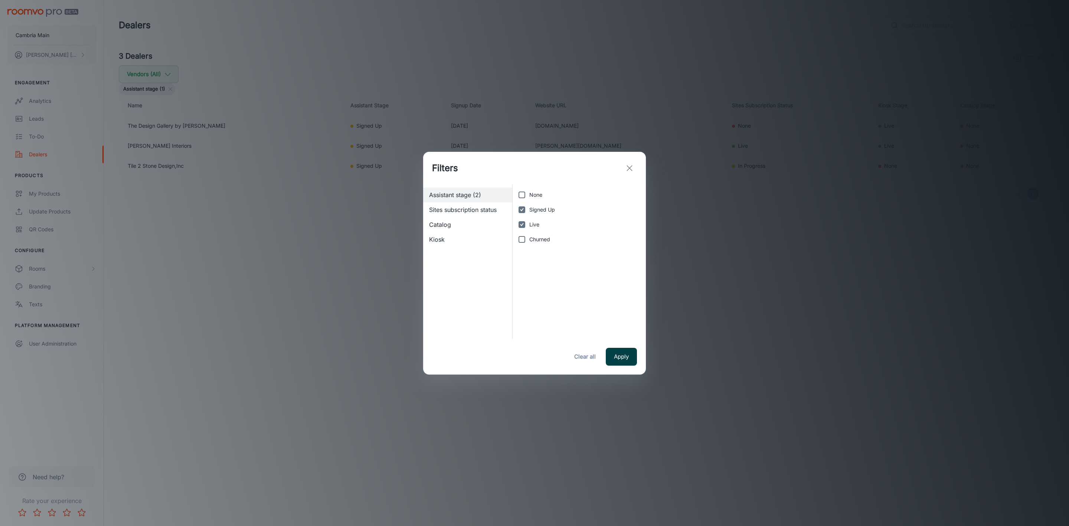
click at [621, 362] on button "Apply" at bounding box center [621, 357] width 31 height 18
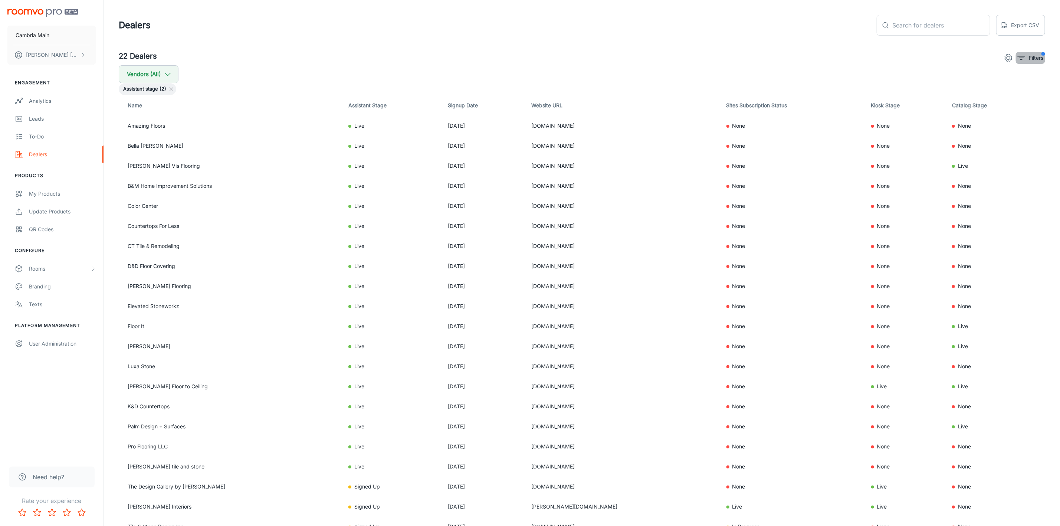
click at [1026, 58] on icon "filter" at bounding box center [1021, 57] width 9 height 9
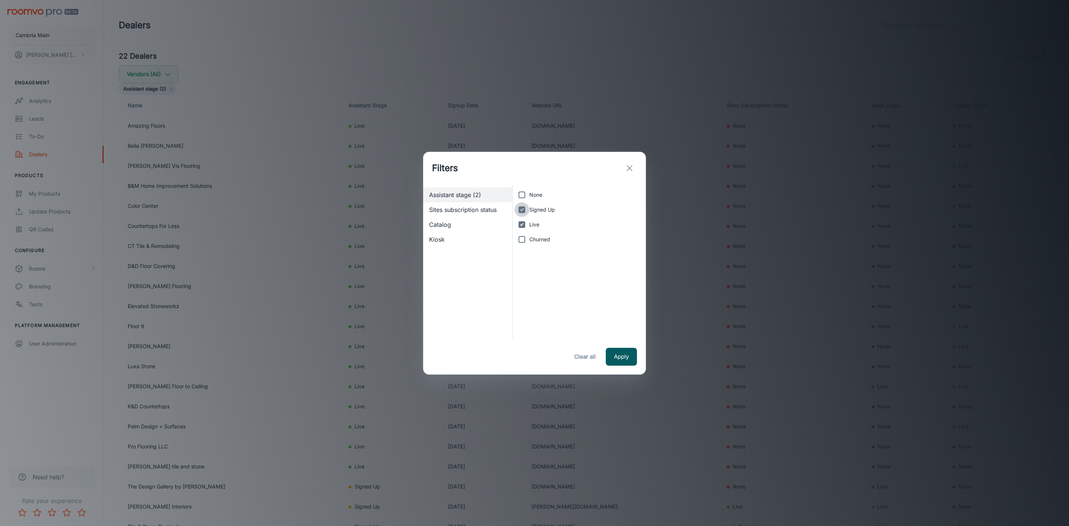
click at [521, 210] on input "Signed Up" at bounding box center [521, 209] width 15 height 15
checkbox input "false"
click at [616, 351] on button "Apply" at bounding box center [621, 357] width 31 height 18
